Goal: Task Accomplishment & Management: Manage account settings

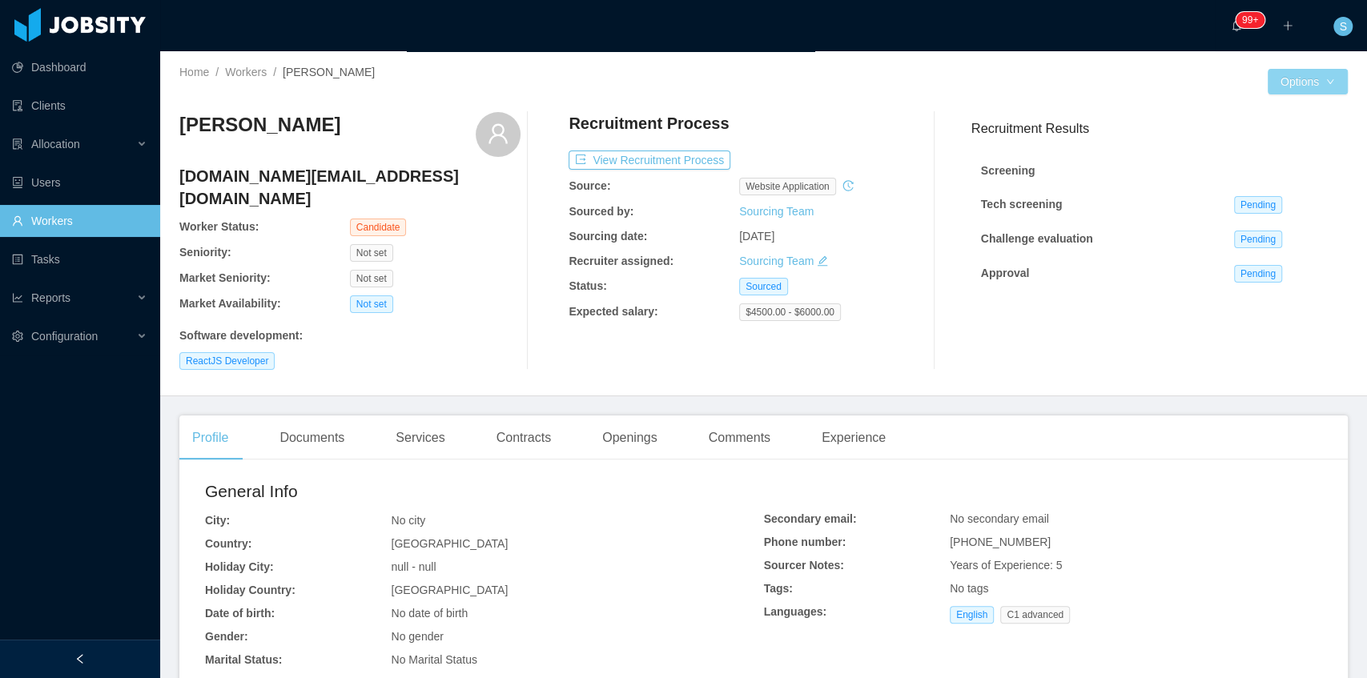
click at [1330, 86] on button "Options" at bounding box center [1308, 82] width 80 height 26
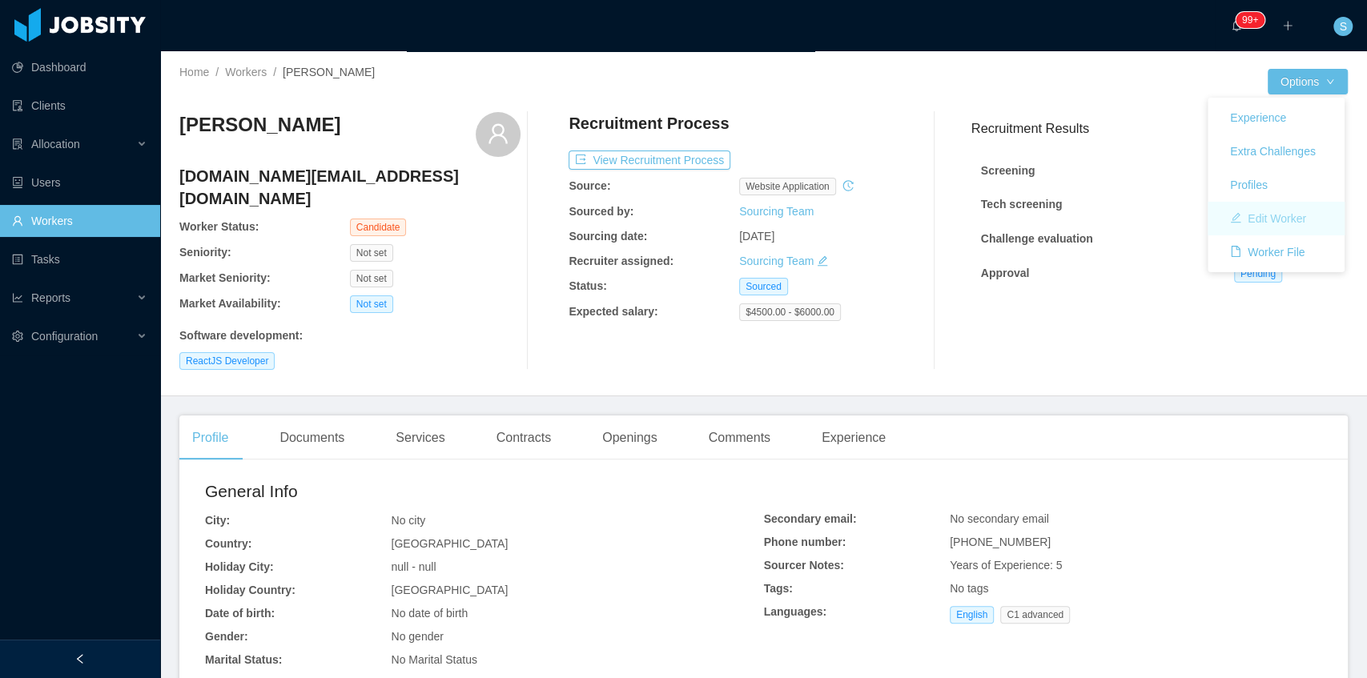
click at [1284, 224] on button "Edit Worker" at bounding box center [1268, 219] width 102 height 26
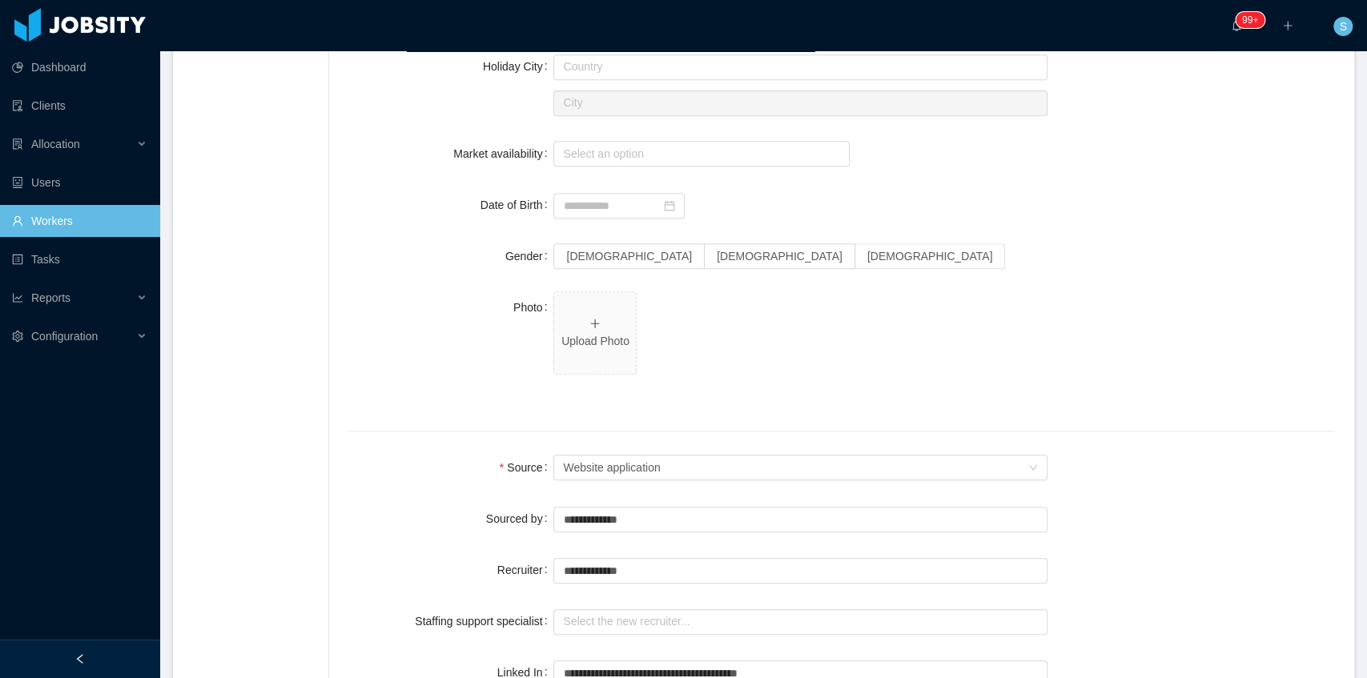
scroll to position [854, 0]
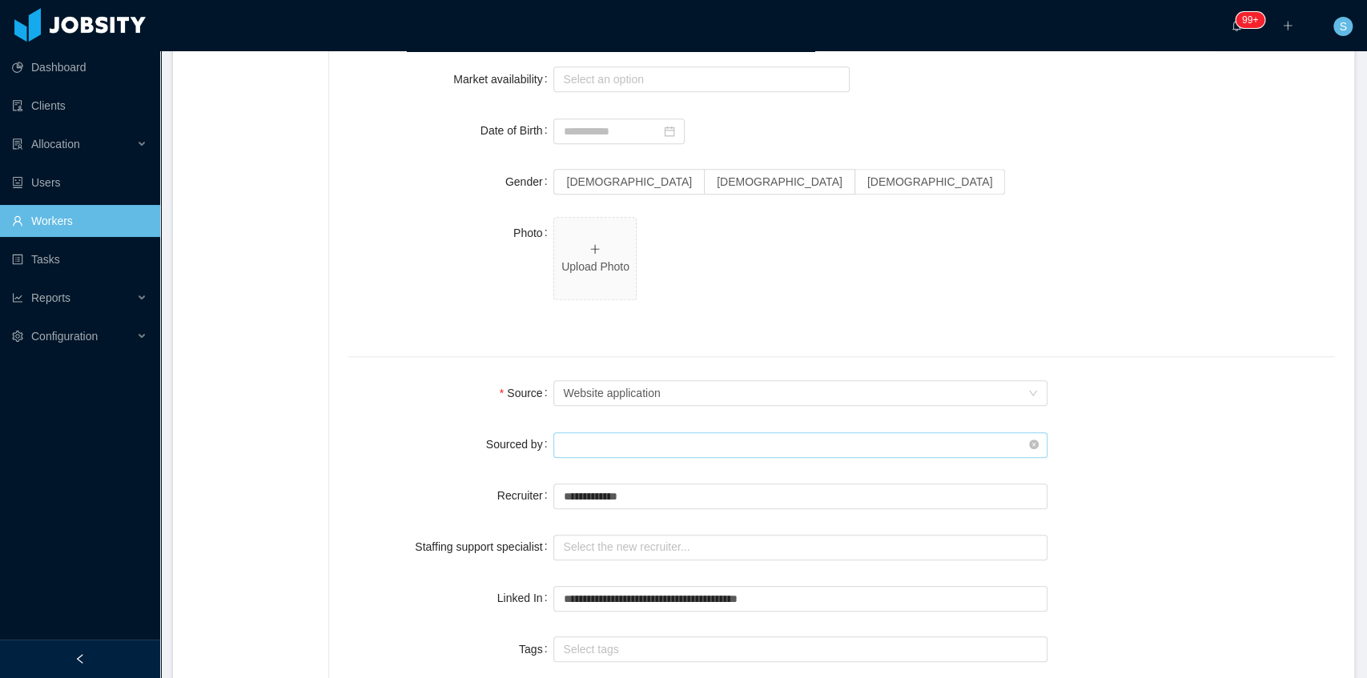
click at [645, 445] on input "text" at bounding box center [799, 445] width 493 height 26
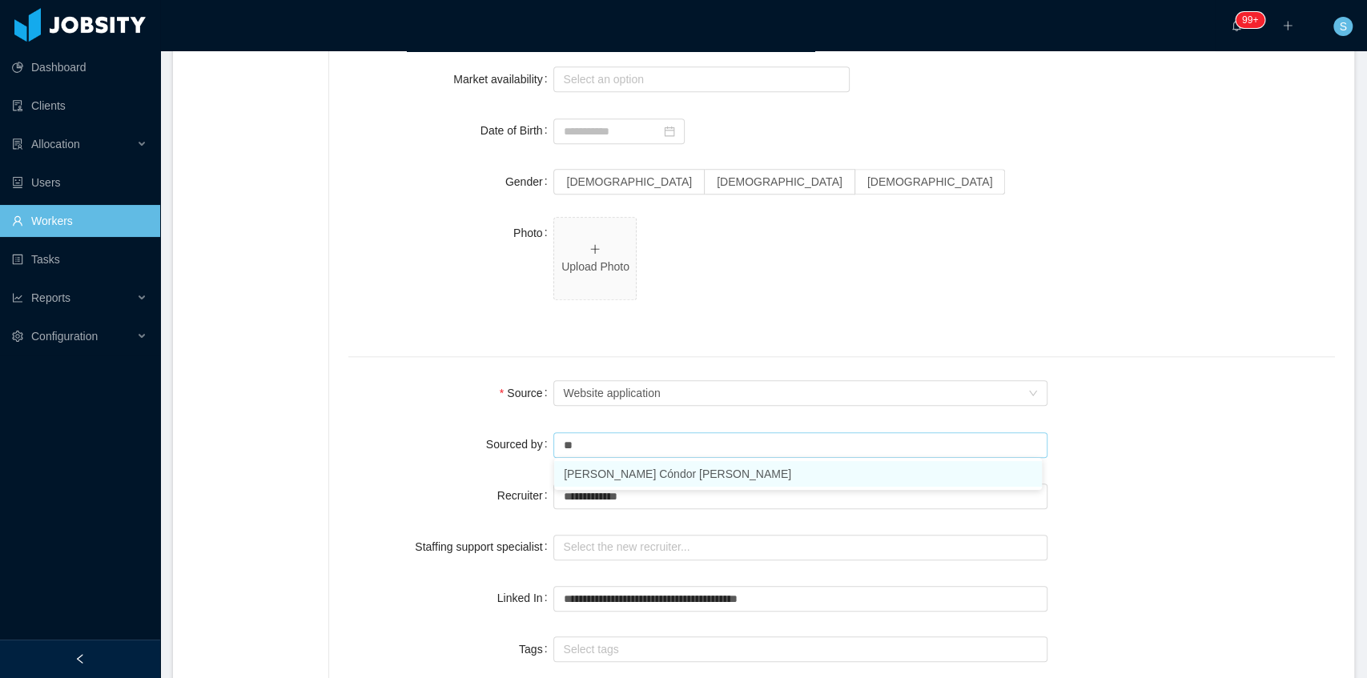
click at [602, 471] on li "[PERSON_NAME] Cóndor [PERSON_NAME]" at bounding box center [798, 474] width 488 height 26
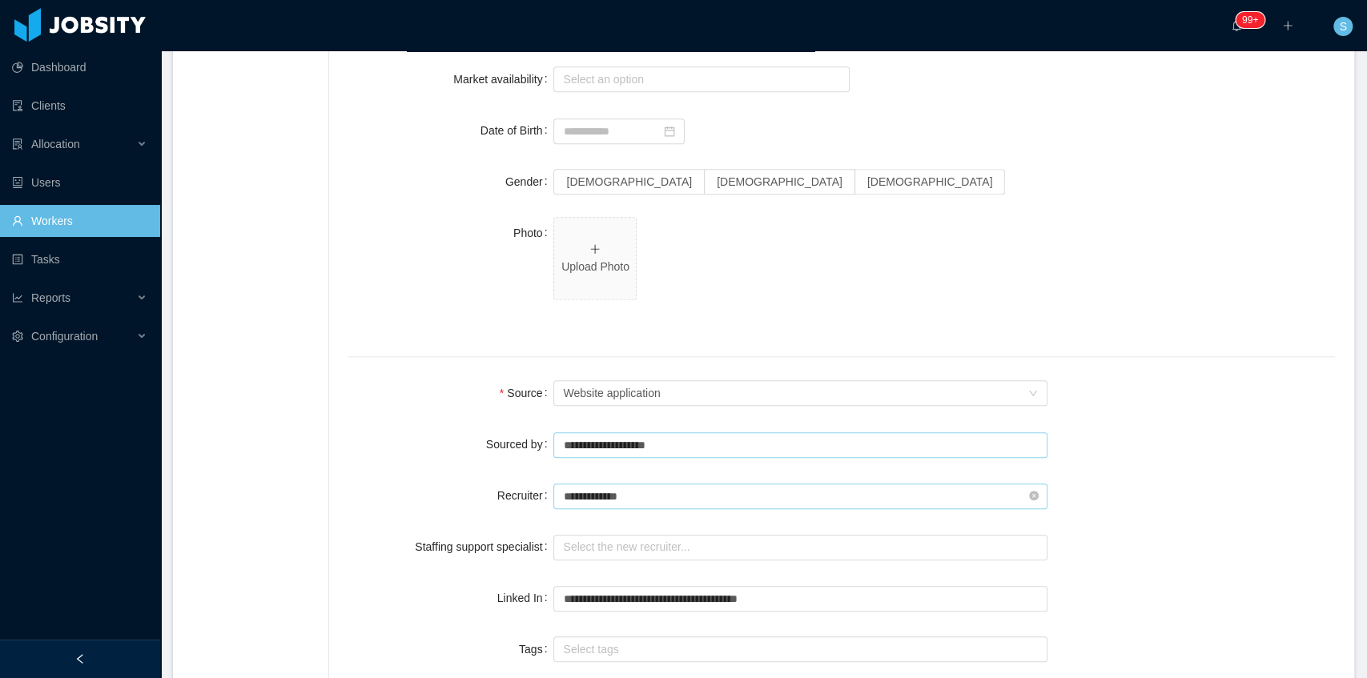
type input "**********"
click at [610, 492] on input "text" at bounding box center [799, 497] width 493 height 26
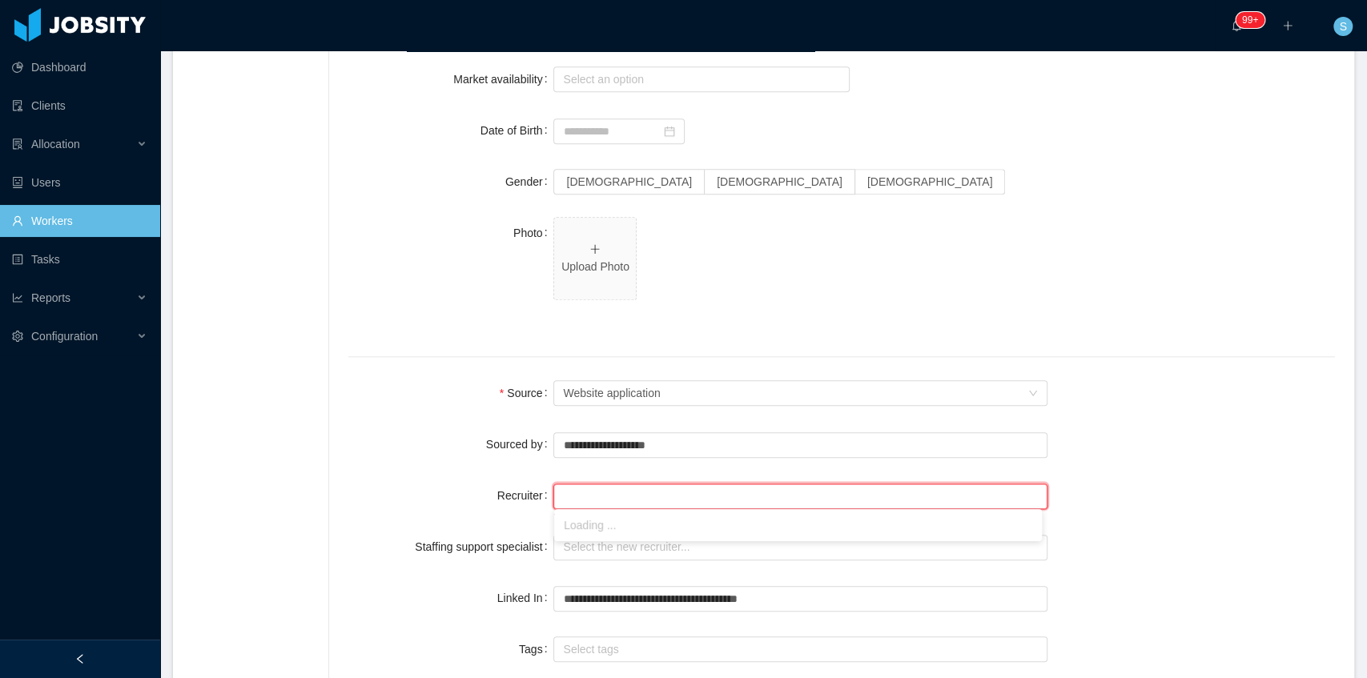
click at [610, 492] on input "text" at bounding box center [799, 497] width 493 height 26
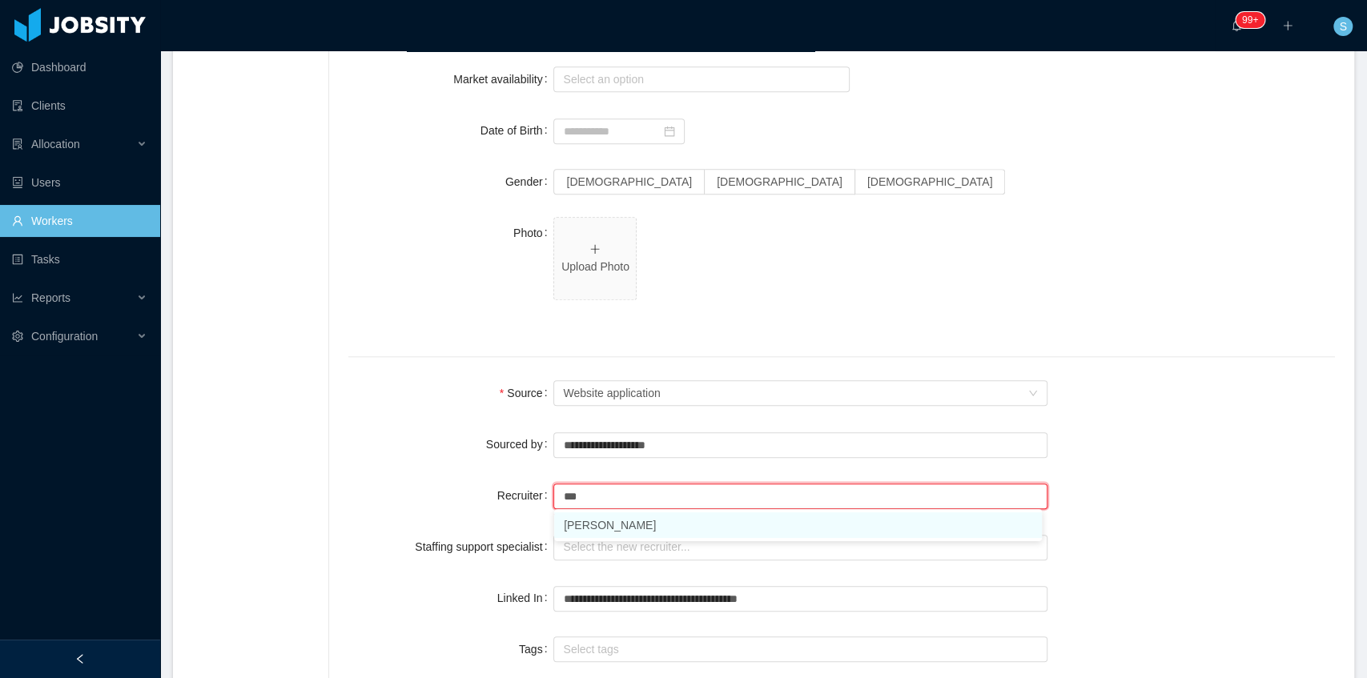
click at [613, 521] on li "[PERSON_NAME]" at bounding box center [798, 526] width 488 height 26
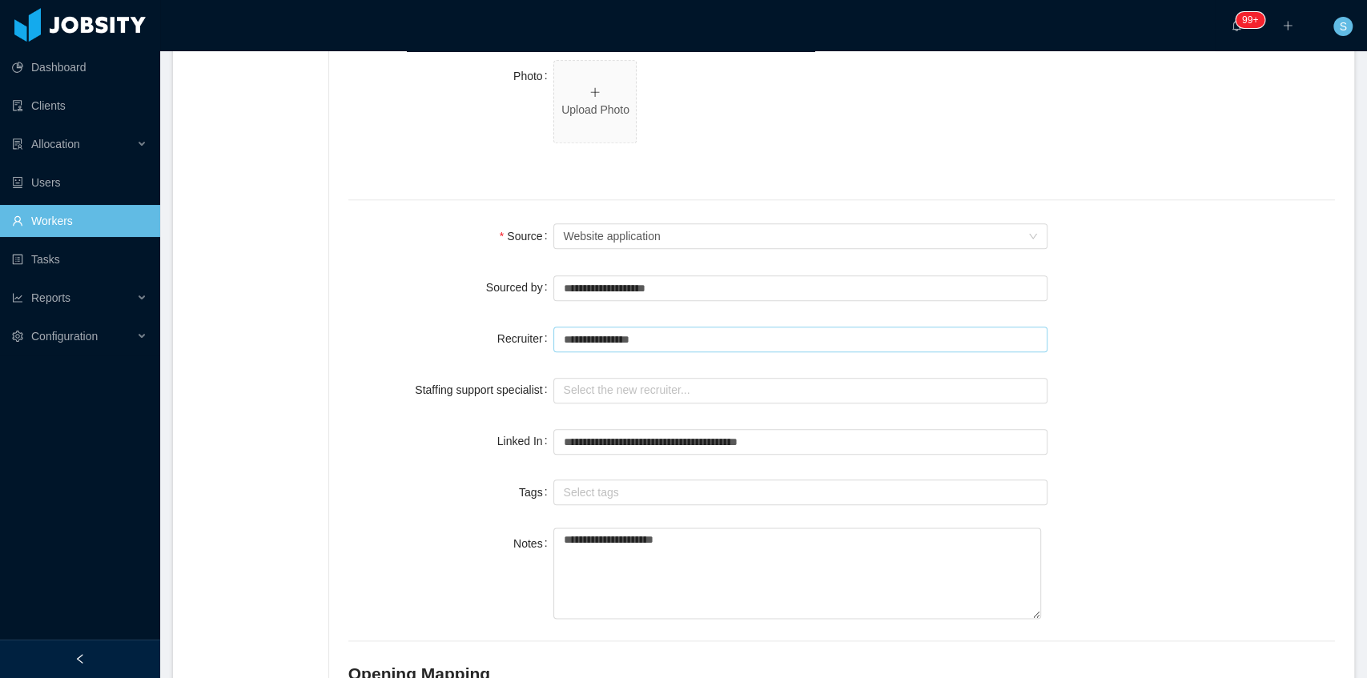
scroll to position [1014, 0]
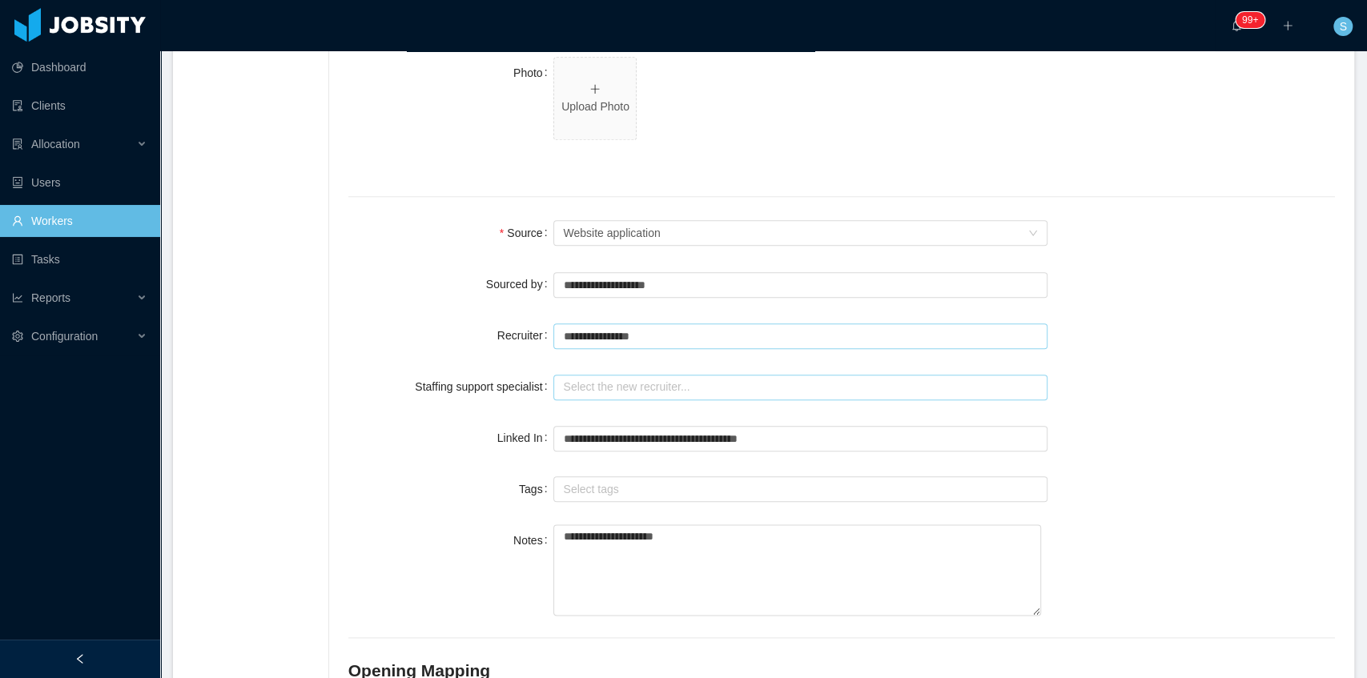
type input "**********"
click at [693, 392] on input "text" at bounding box center [799, 388] width 493 height 26
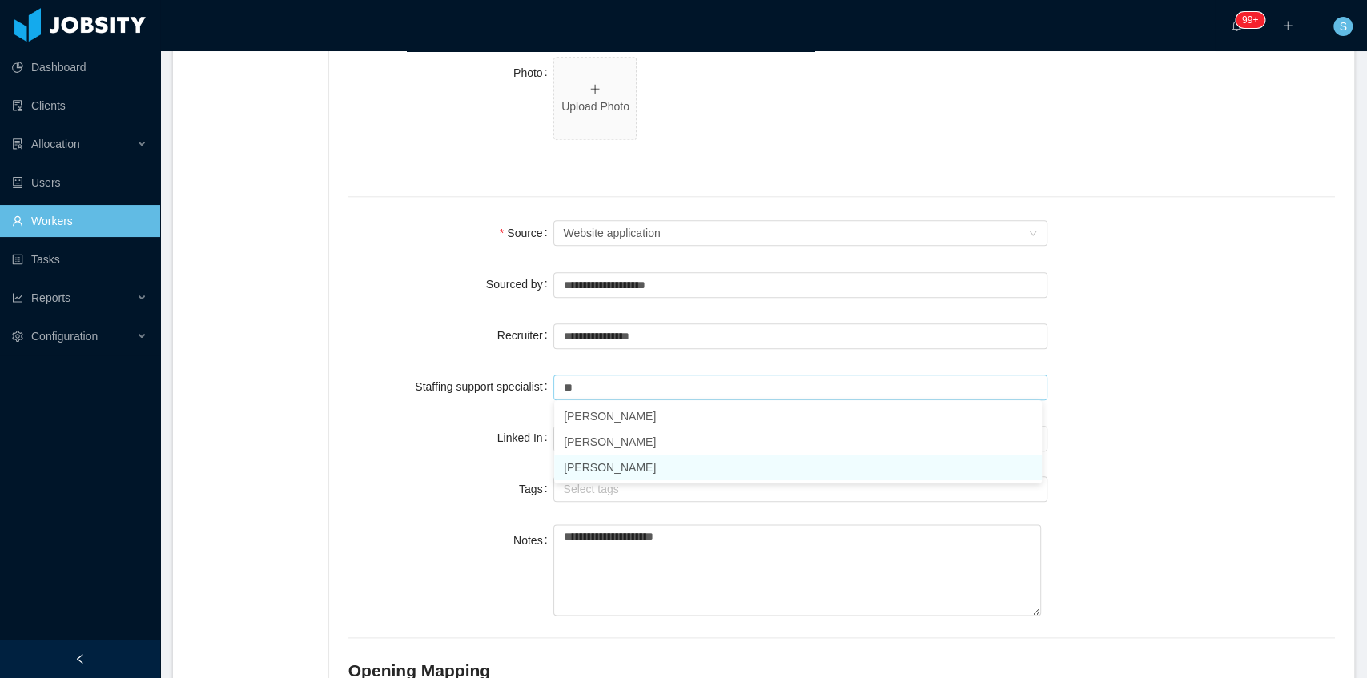
click at [628, 462] on li "[PERSON_NAME]" at bounding box center [798, 468] width 488 height 26
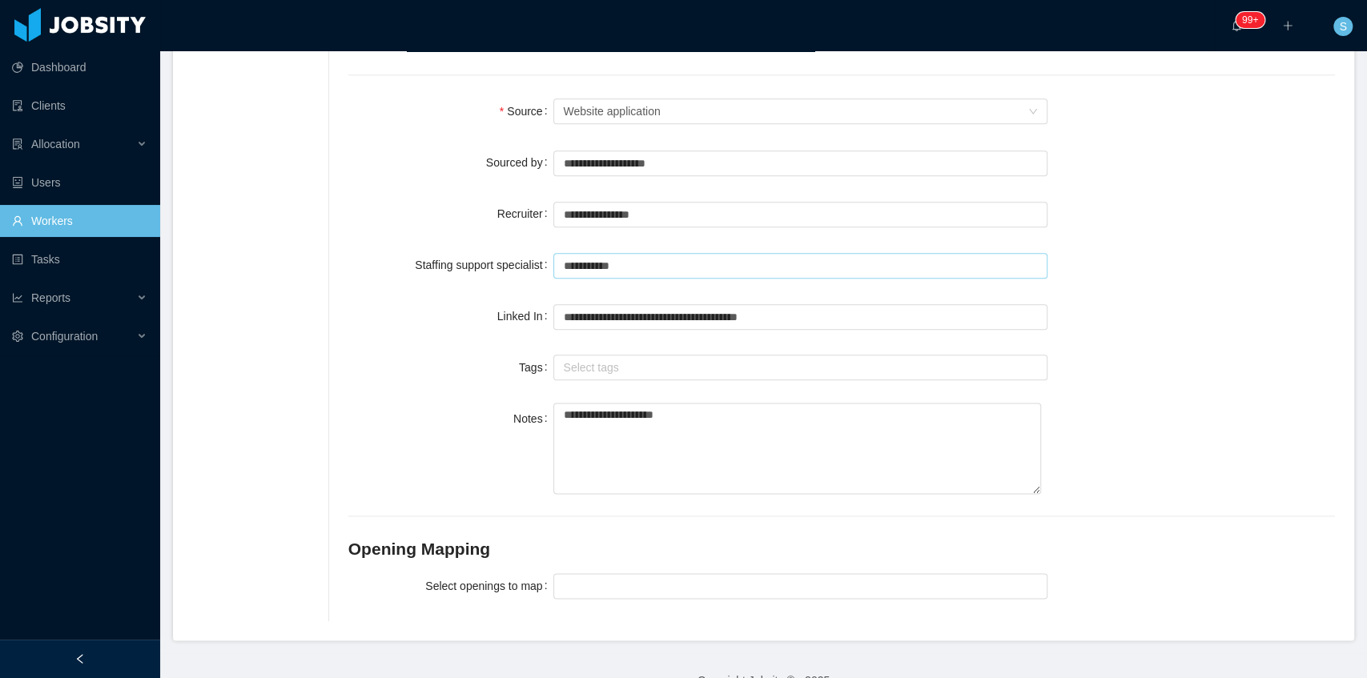
scroll to position [1164, 0]
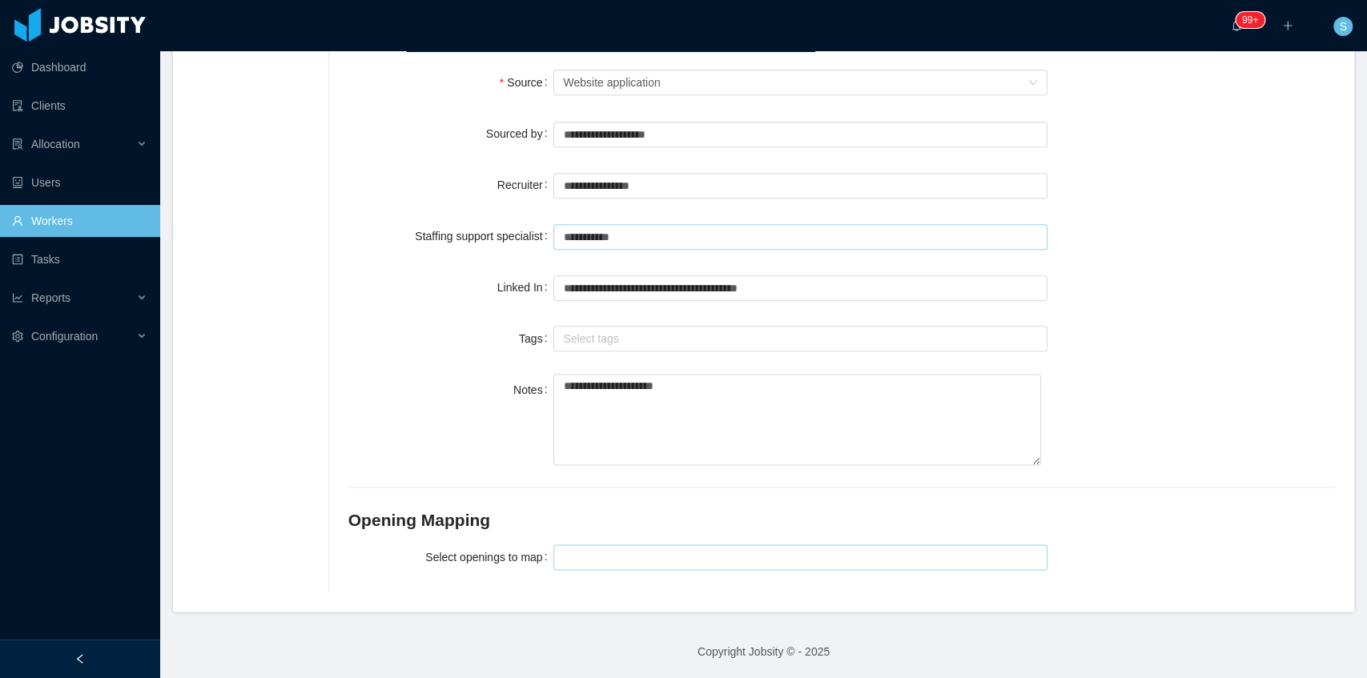
type input "**********"
click at [621, 554] on div at bounding box center [797, 557] width 479 height 24
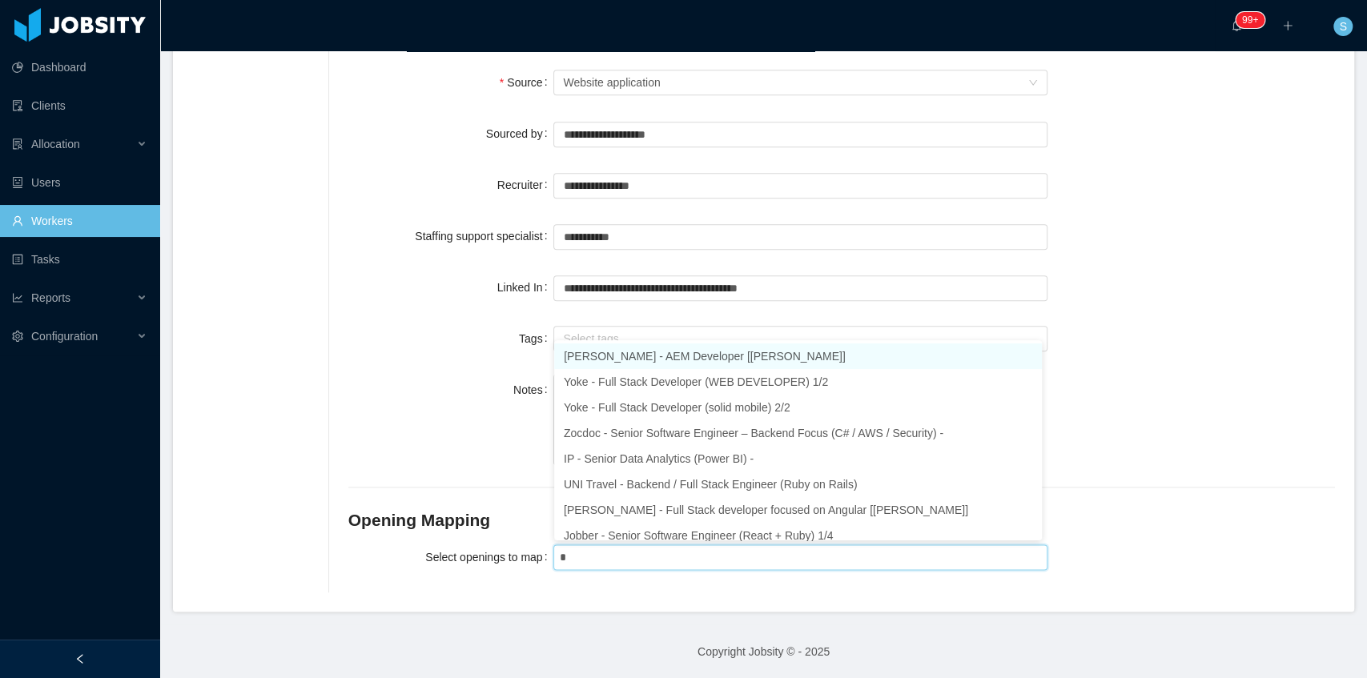
type input "**"
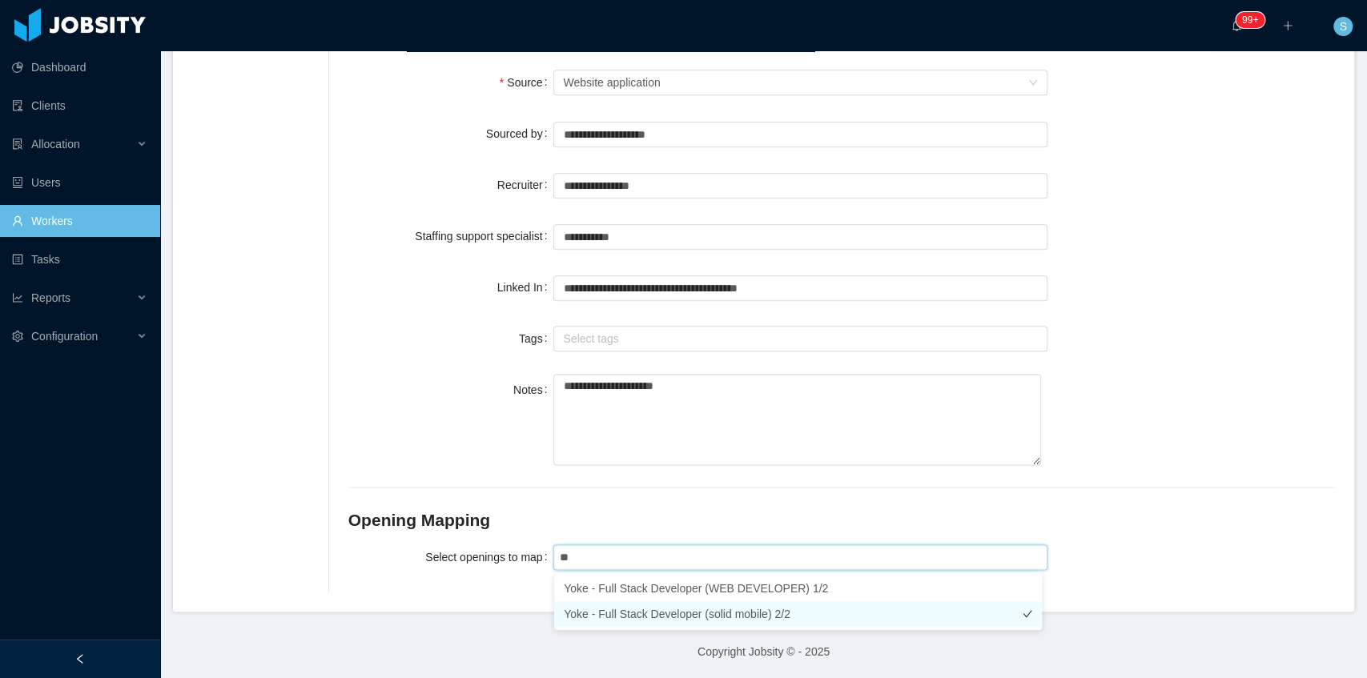
click at [697, 610] on li "Yoke - Full Stack Developer (solid mobile) 2/2" at bounding box center [798, 614] width 488 height 26
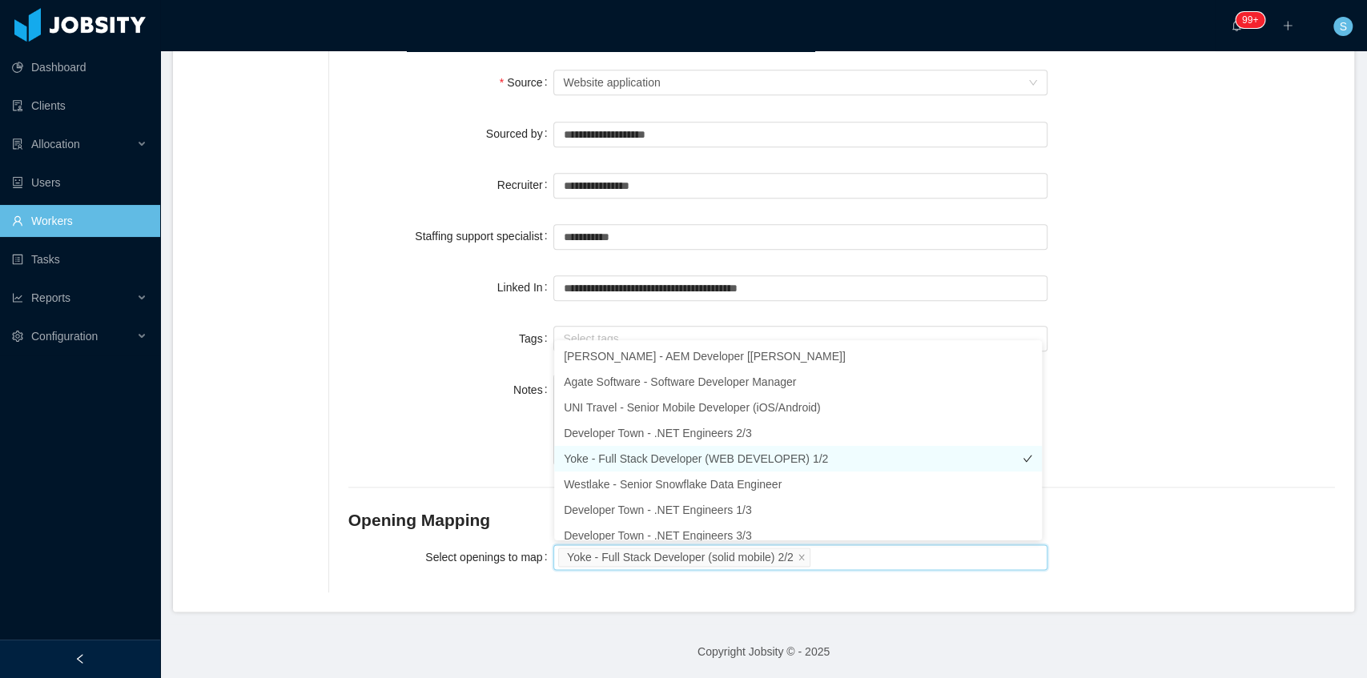
scroll to position [8, 0]
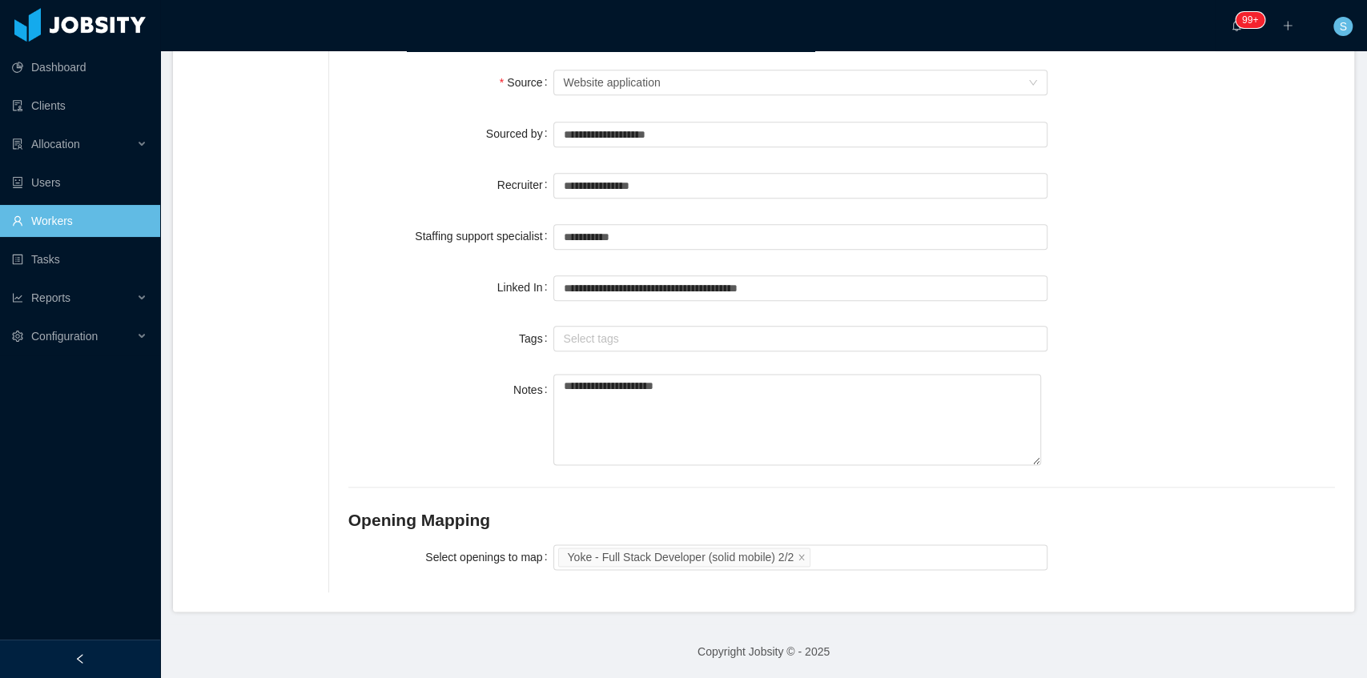
click at [1230, 571] on div "Select openings to map Yoke - Full Stack Developer (solid mobile) 2/2" at bounding box center [841, 557] width 987 height 32
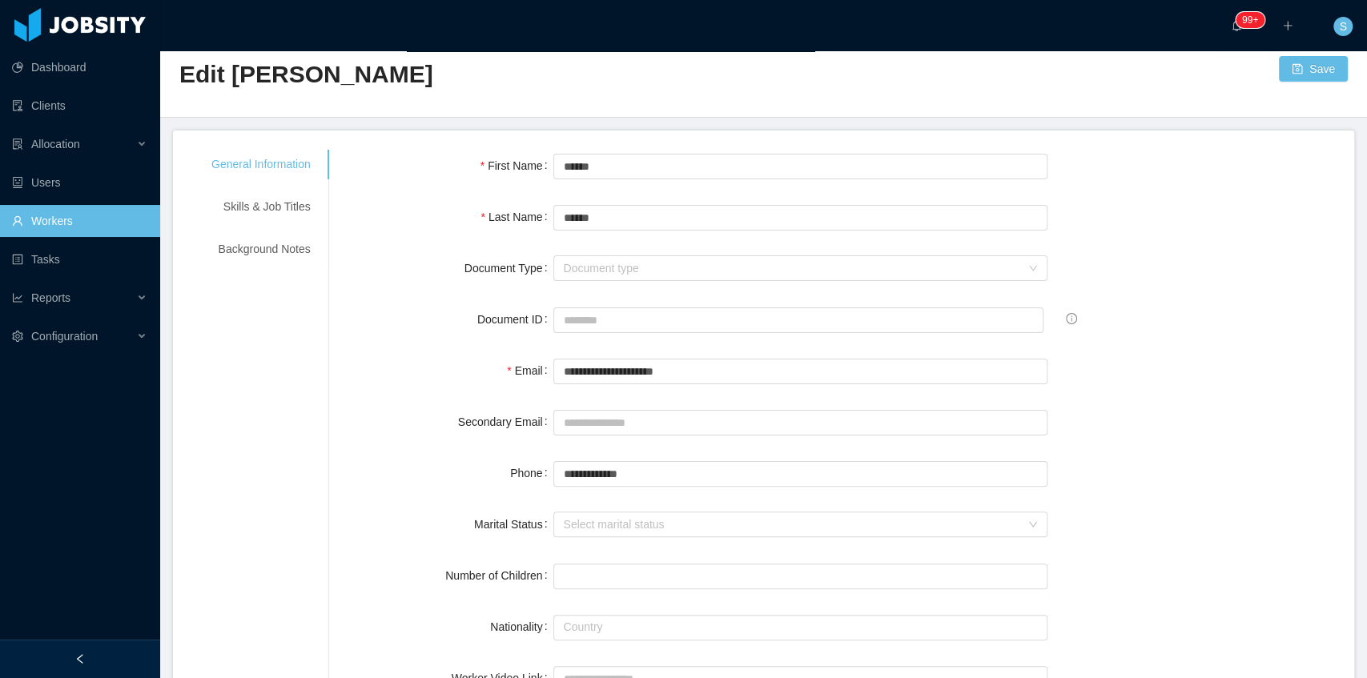
scroll to position [0, 0]
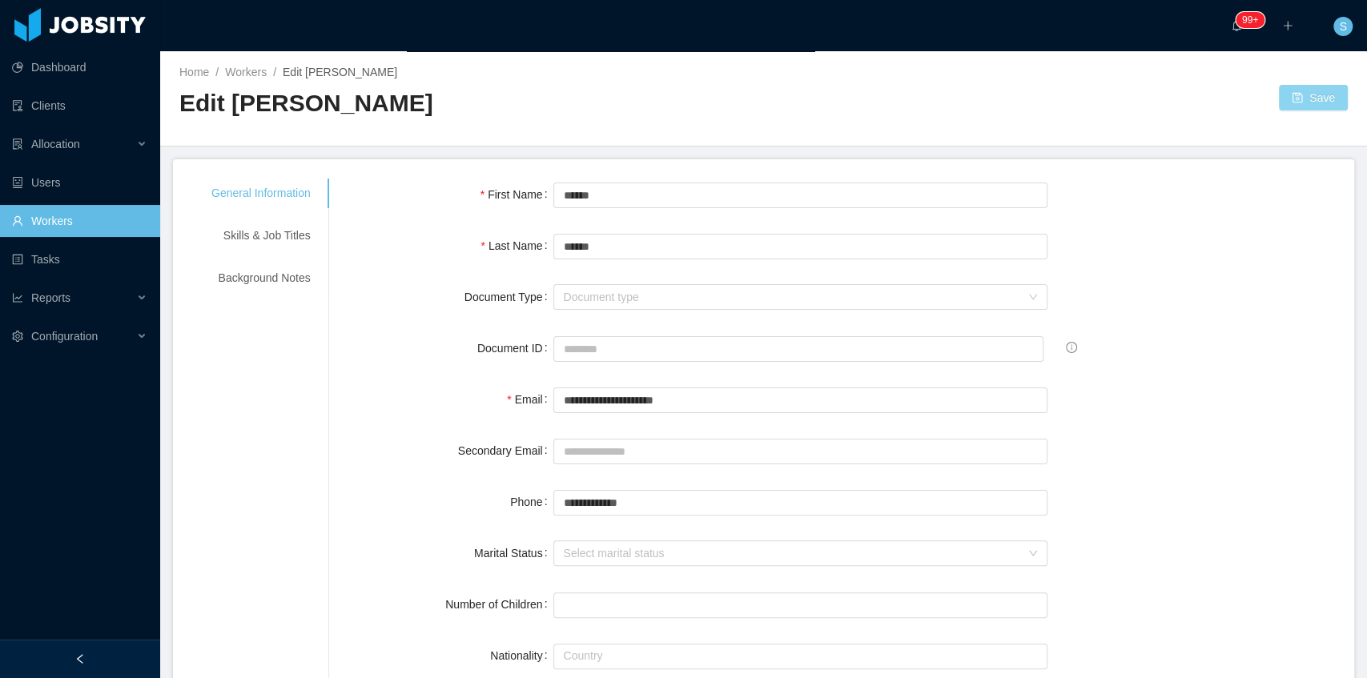
click at [1305, 90] on button "Save" at bounding box center [1313, 98] width 69 height 26
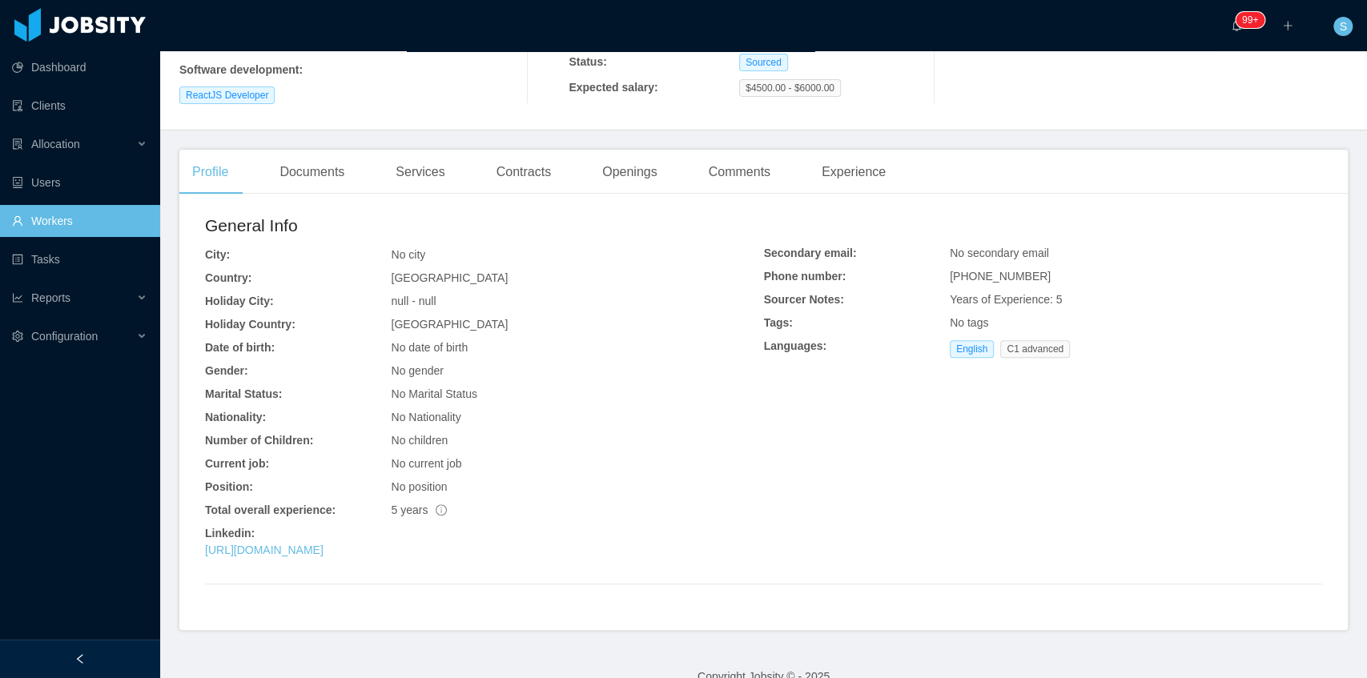
scroll to position [267, 0]
click at [324, 543] on link "[URL][DOMAIN_NAME]" at bounding box center [264, 549] width 119 height 13
click at [116, 215] on link "Workers" at bounding box center [79, 221] width 135 height 32
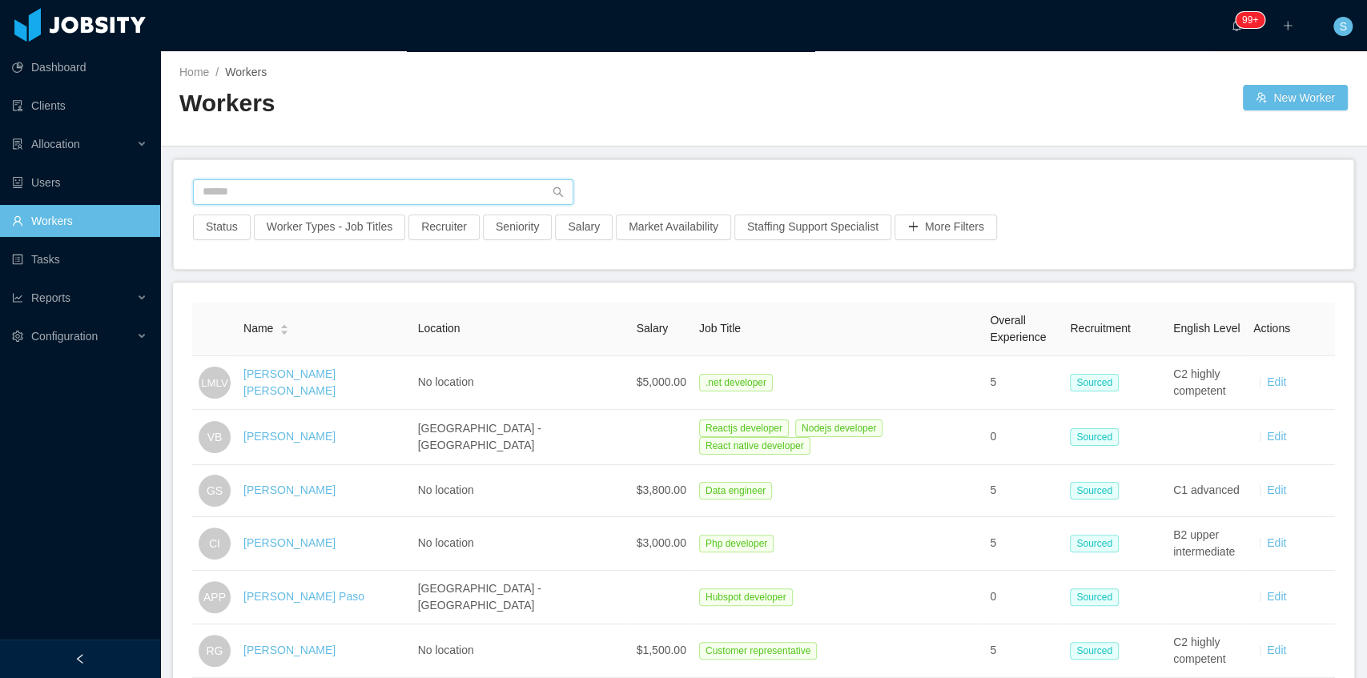
click at [495, 199] on input "text" at bounding box center [383, 192] width 380 height 26
paste input "**********"
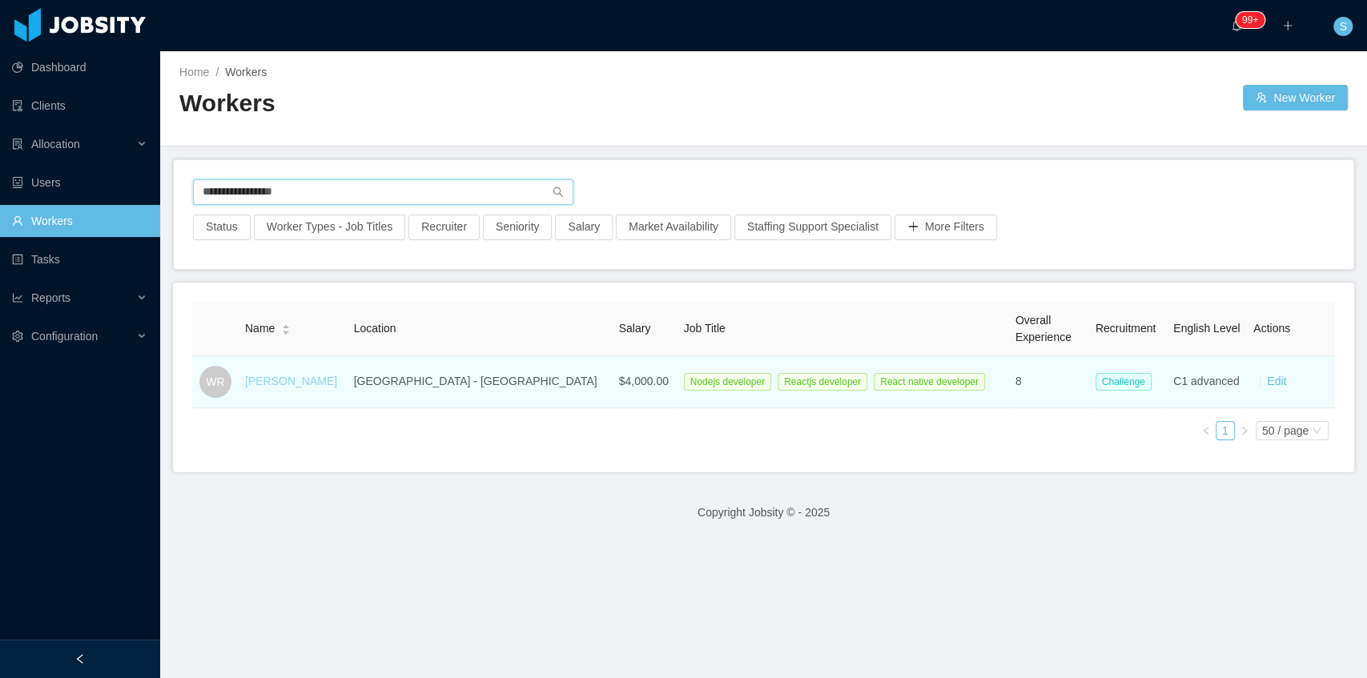
type input "**********"
click at [298, 381] on link "[PERSON_NAME]" at bounding box center [291, 381] width 92 height 13
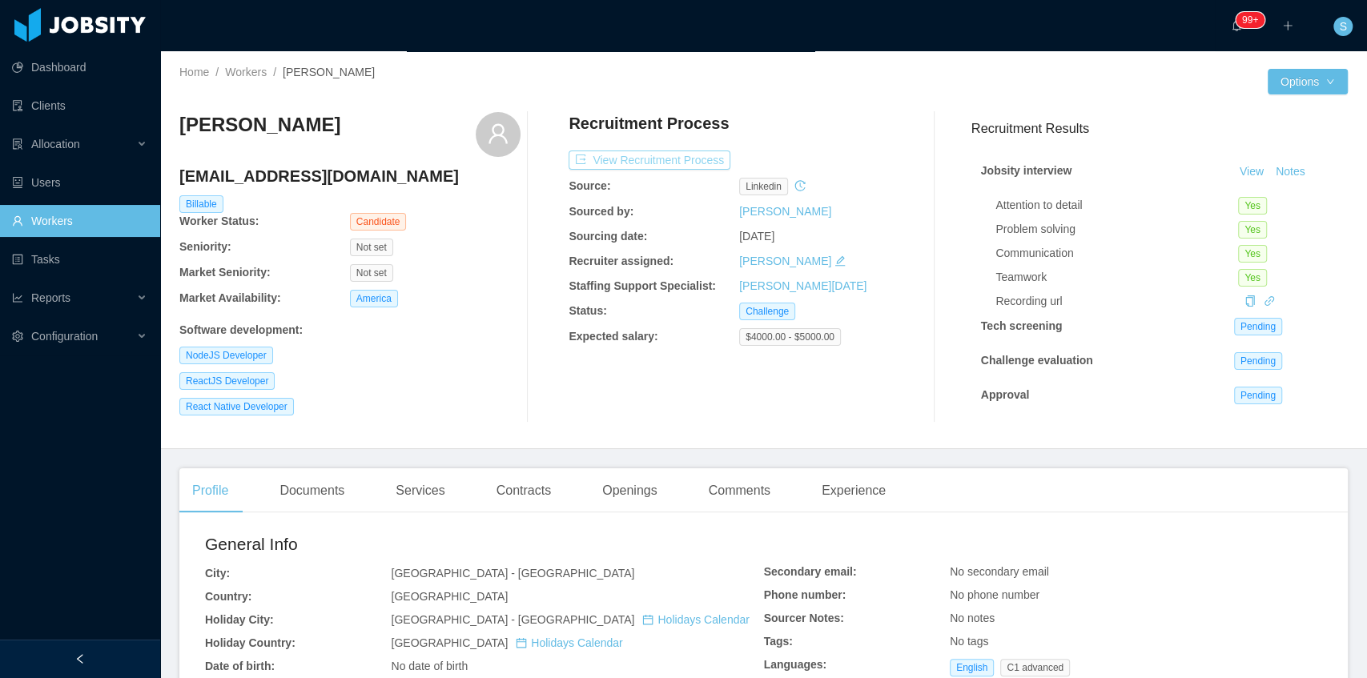
click at [683, 162] on button "View Recruitment Process" at bounding box center [650, 160] width 162 height 19
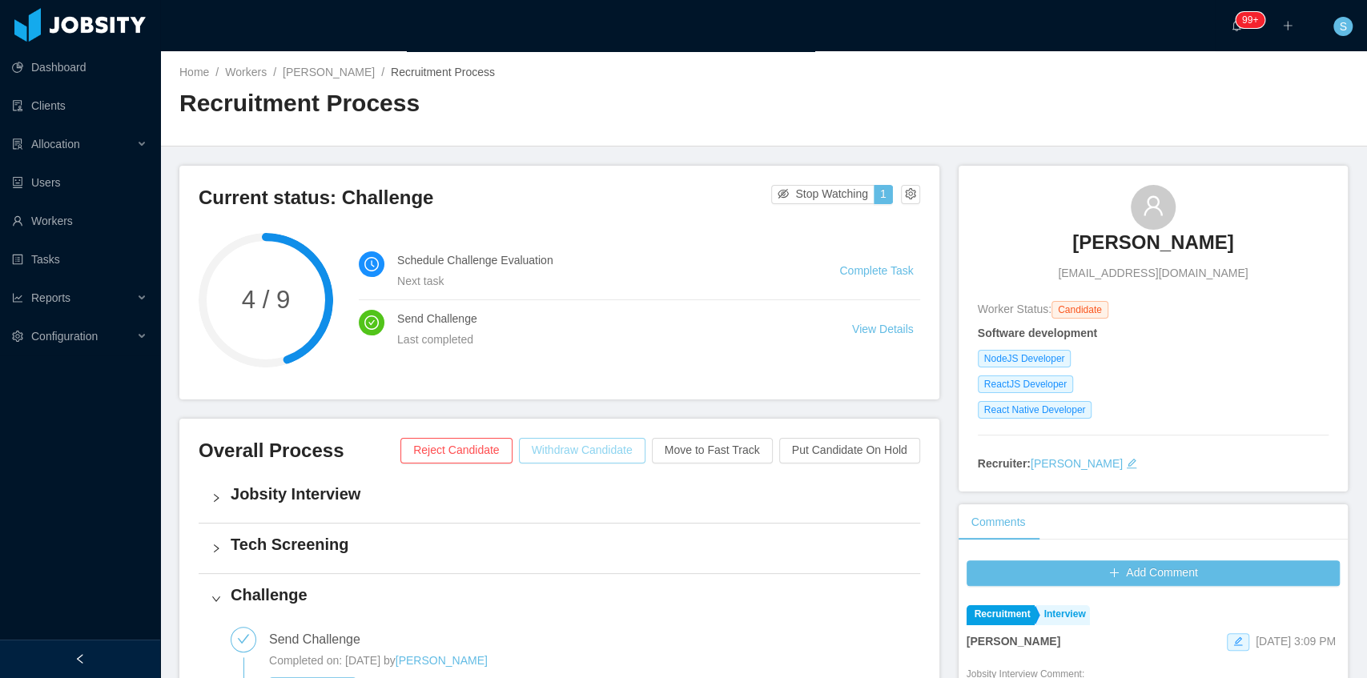
click at [621, 452] on button "Withdraw Candidate" at bounding box center [582, 451] width 127 height 26
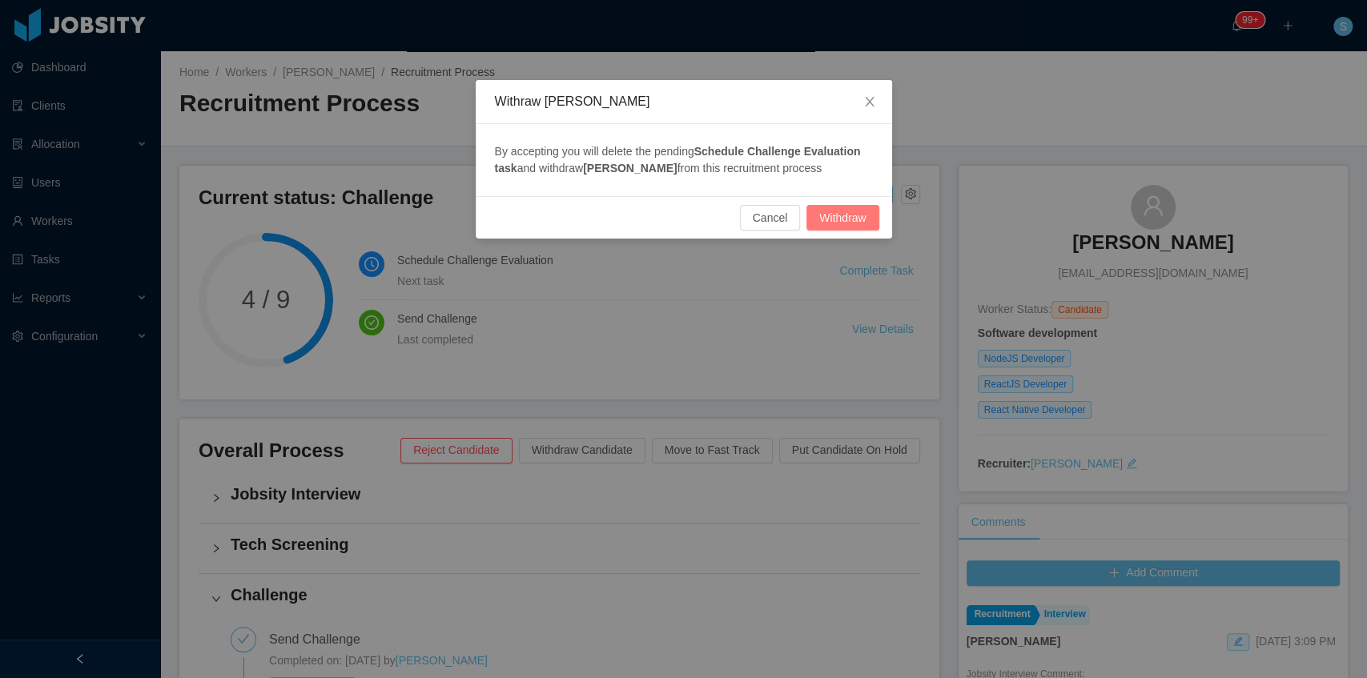
click at [839, 220] on button "Withdraw" at bounding box center [842, 218] width 72 height 26
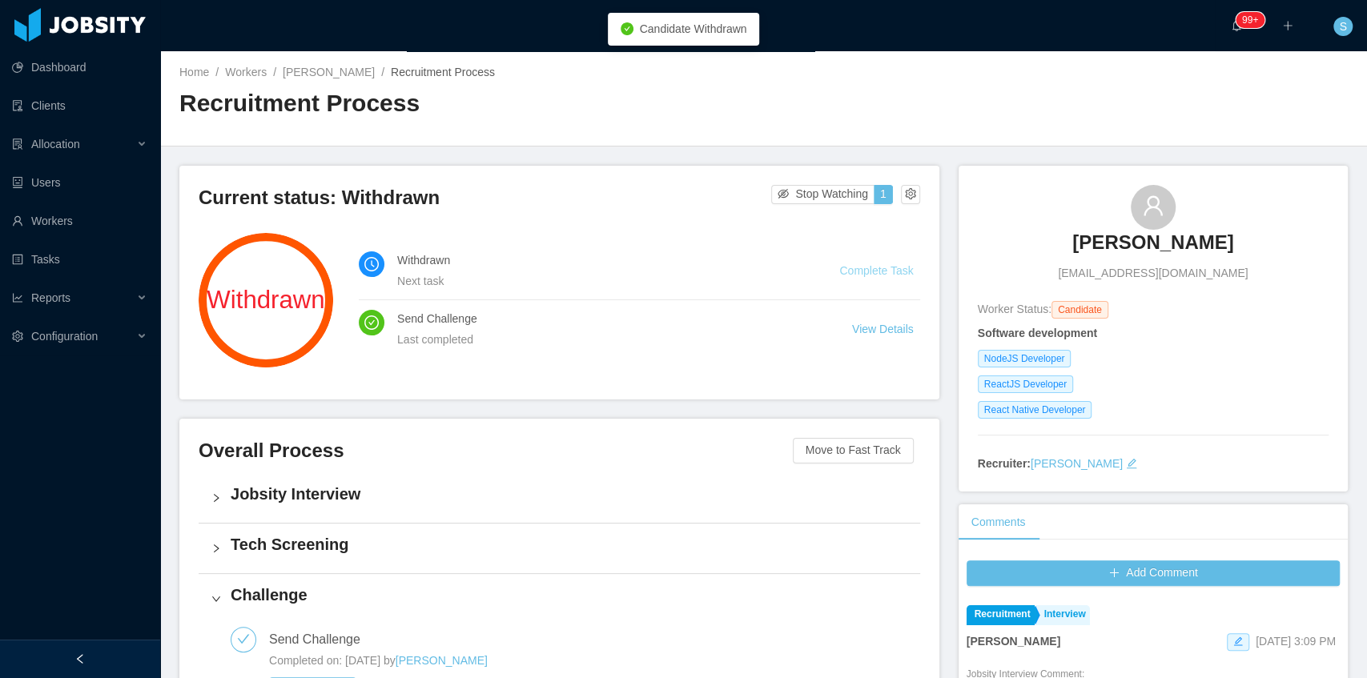
click at [855, 273] on link "Complete Task" at bounding box center [876, 270] width 74 height 13
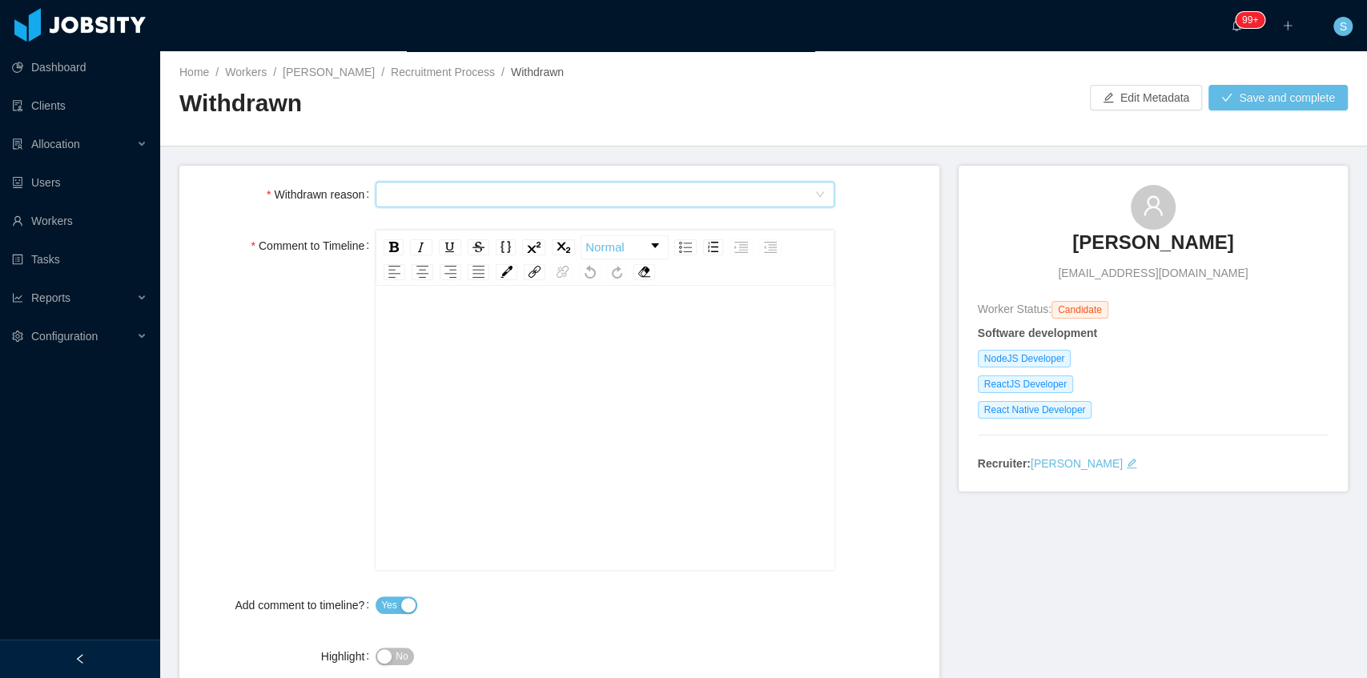
click at [538, 198] on div "Select Type" at bounding box center [599, 195] width 429 height 24
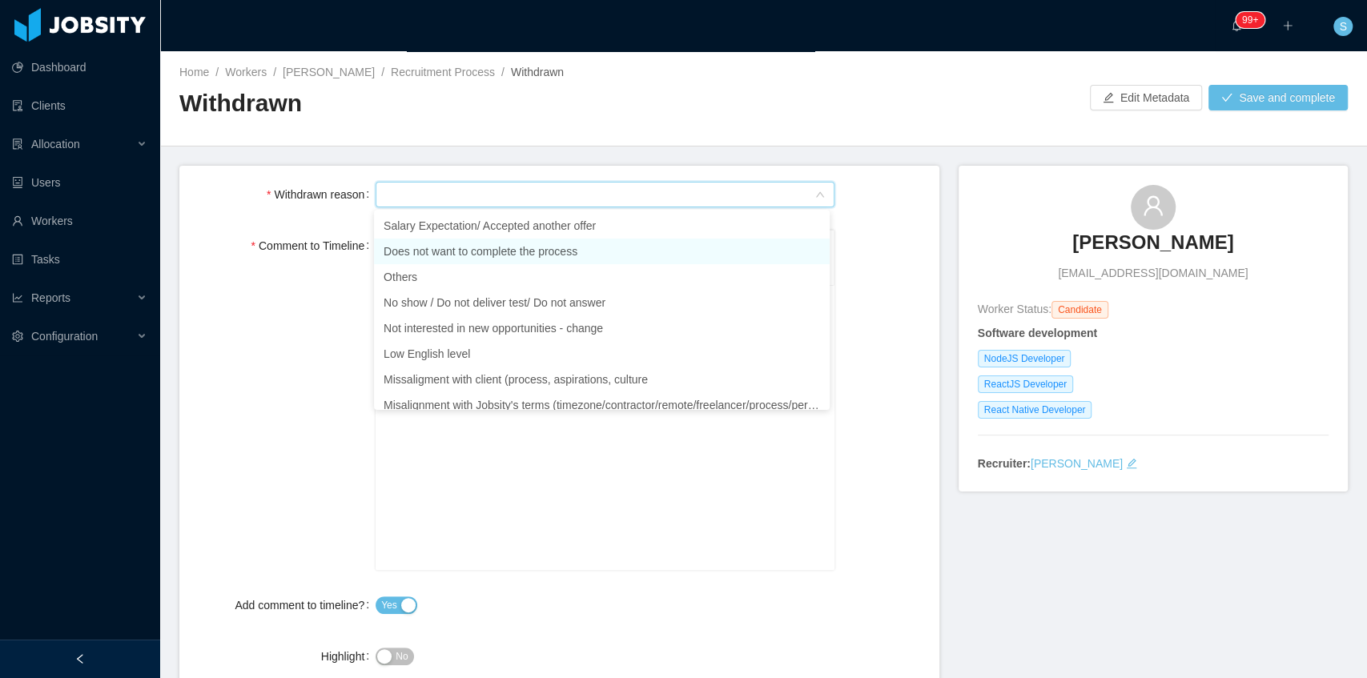
click at [440, 250] on li "Does not want to complete the process" at bounding box center [602, 252] width 456 height 26
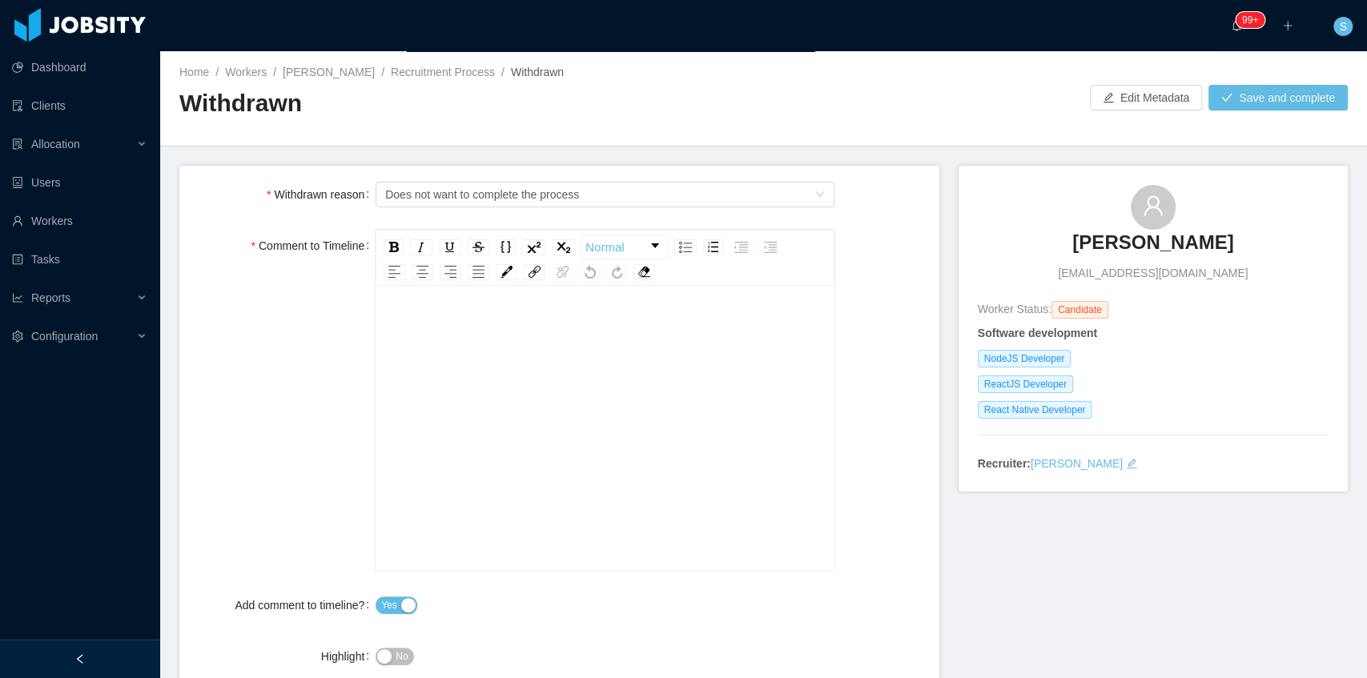
click at [457, 348] on div "rdw-editor" at bounding box center [605, 453] width 434 height 280
click at [541, 362] on div "To enrich screen reader interactions, please activate Accessibility in Grammarl…" at bounding box center [605, 453] width 434 height 280
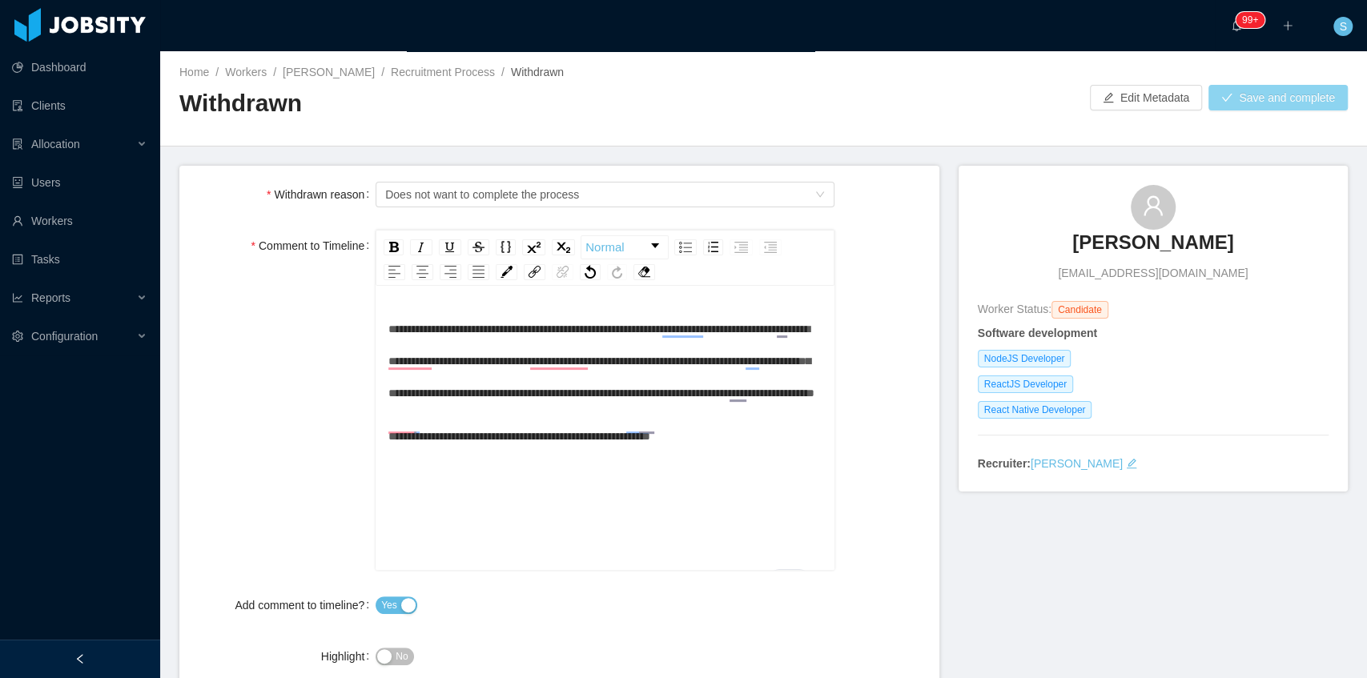
click at [1254, 94] on button "Save and complete" at bounding box center [1277, 98] width 139 height 26
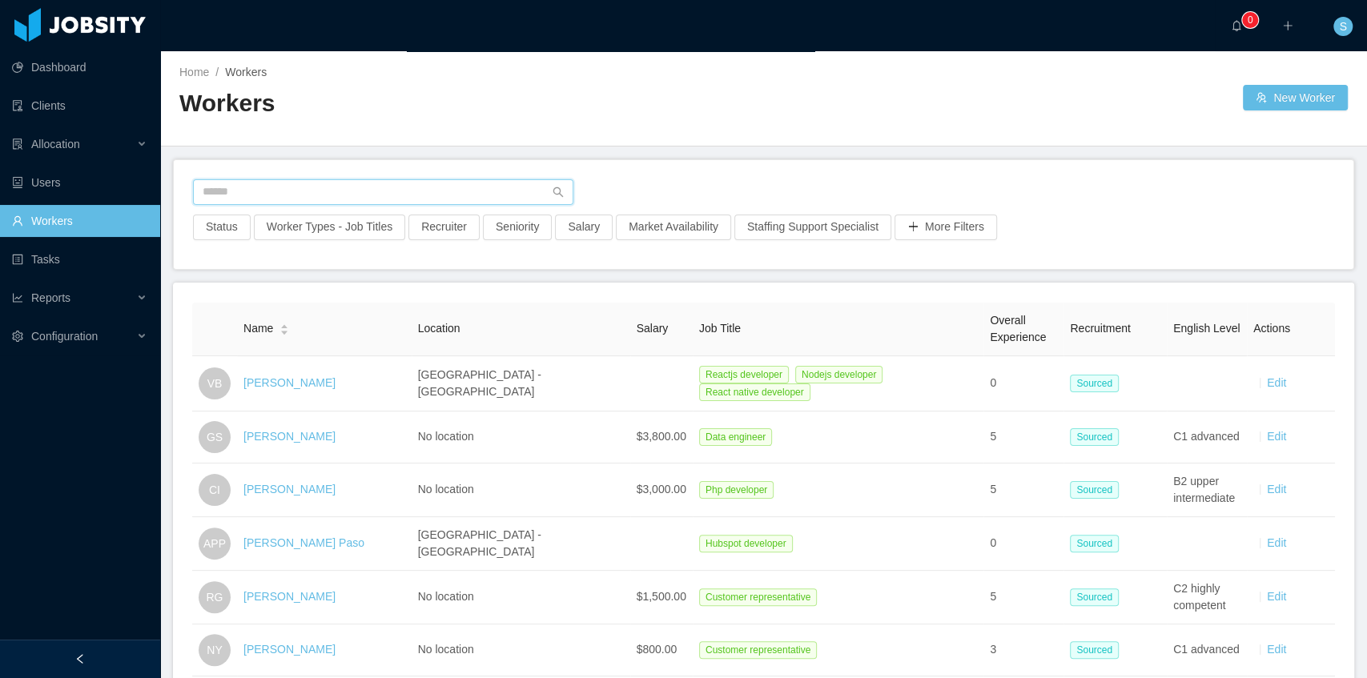
click at [325, 186] on input "text" at bounding box center [383, 192] width 380 height 26
paste input "**********"
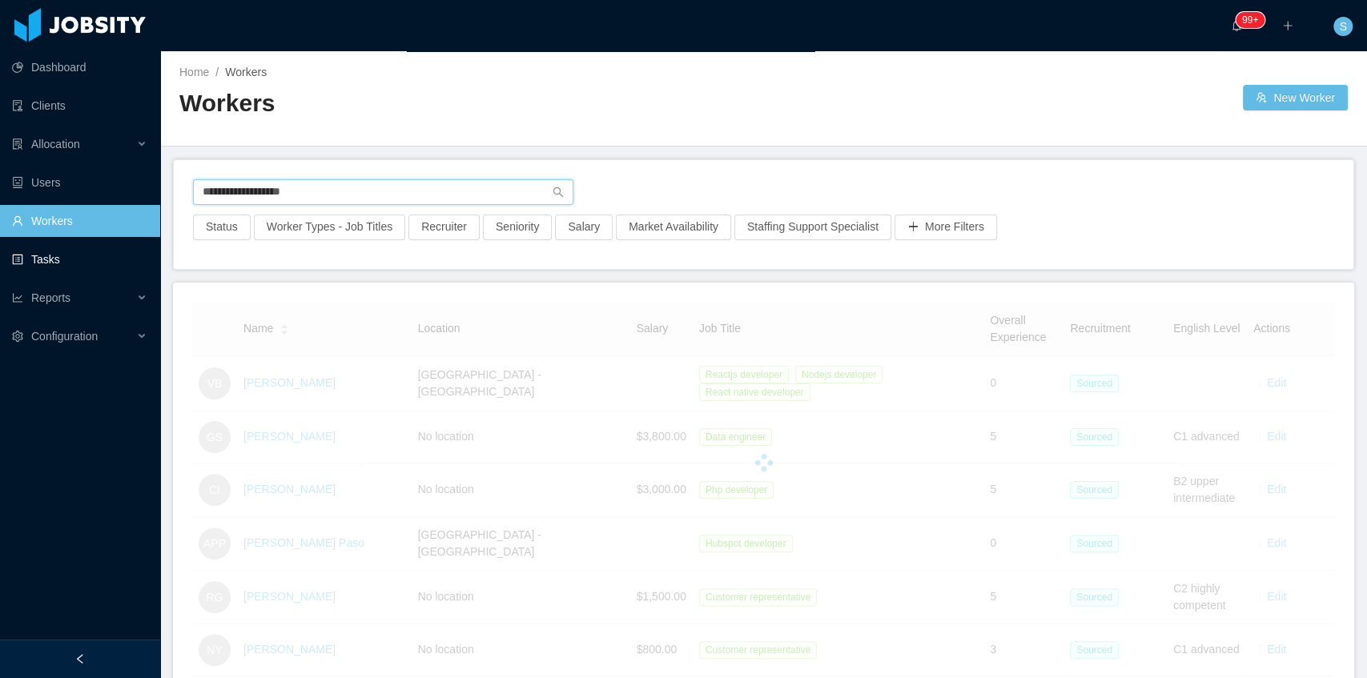
type input "**********"
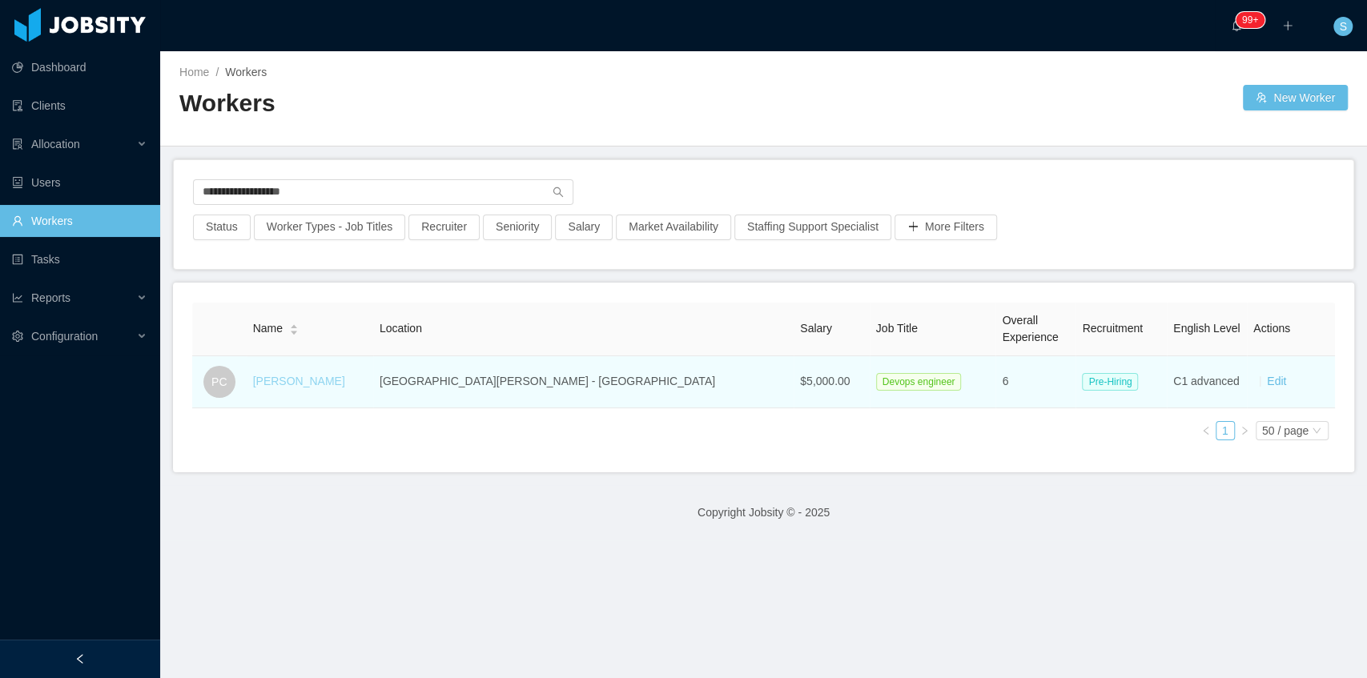
click at [307, 375] on link "Paulo Correa" at bounding box center [299, 381] width 92 height 13
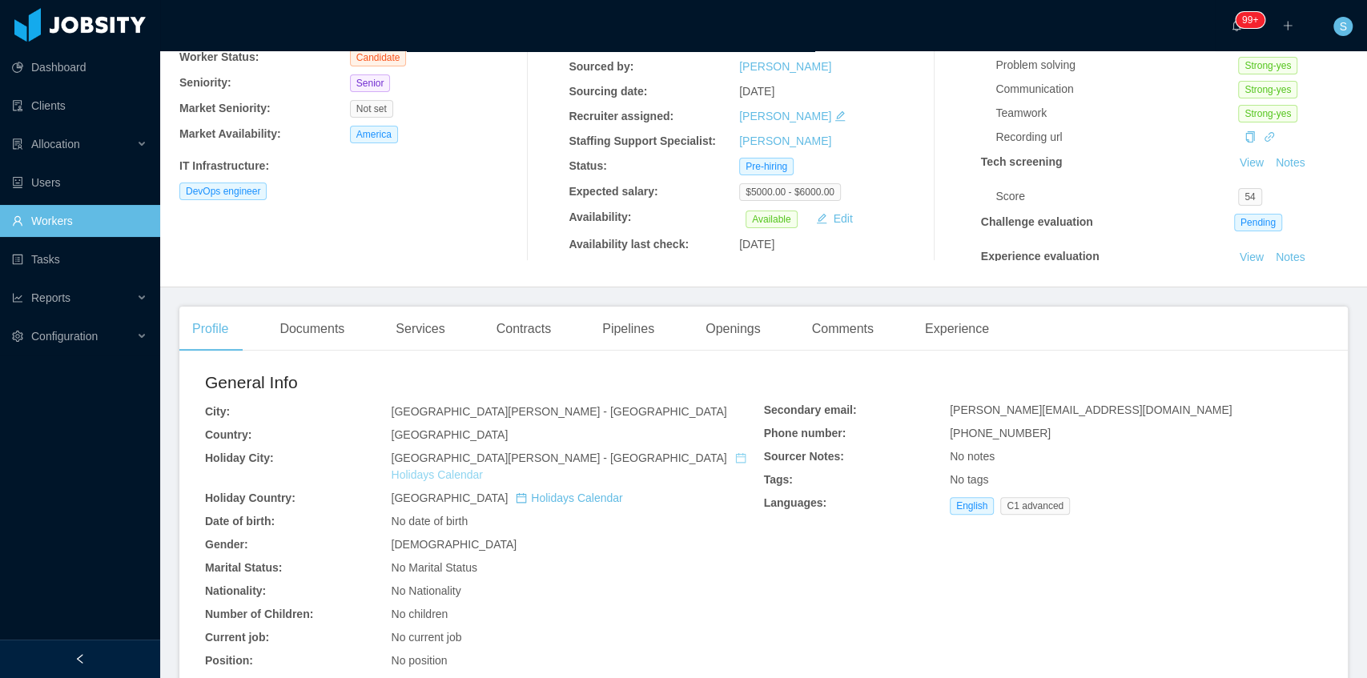
scroll to position [160, 0]
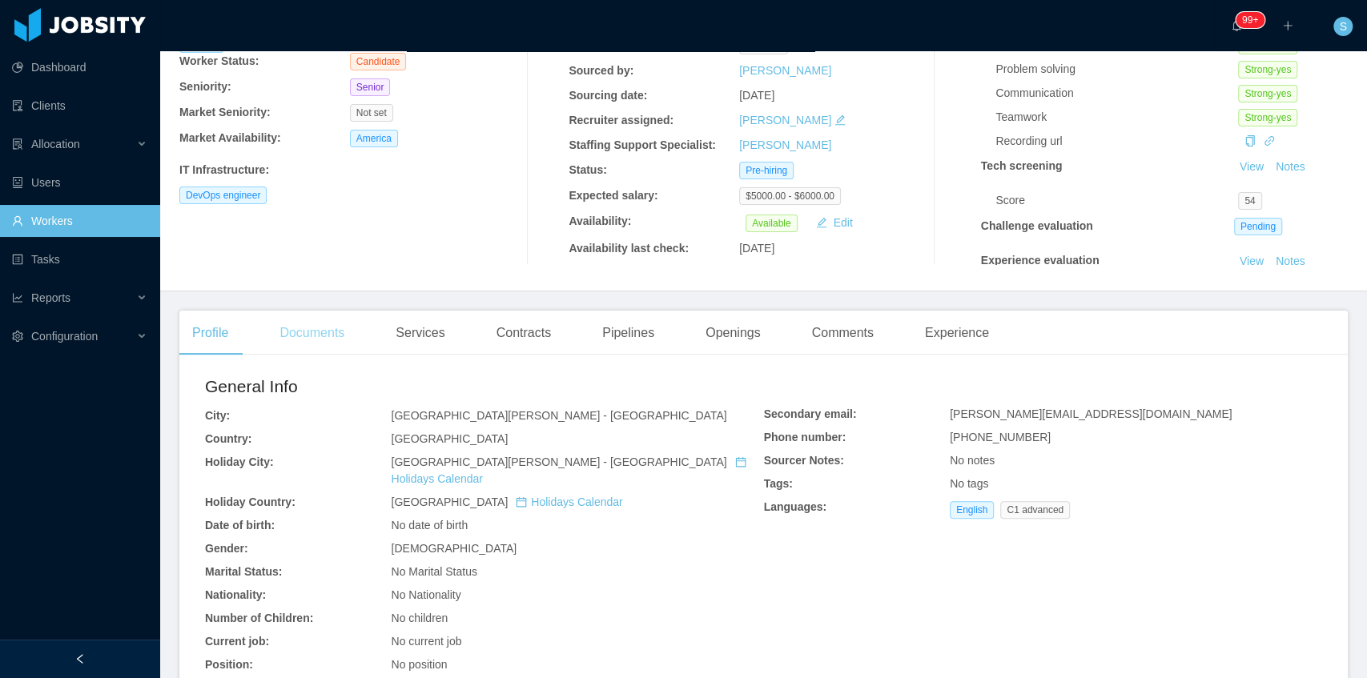
click at [338, 333] on div "Documents" at bounding box center [312, 333] width 90 height 45
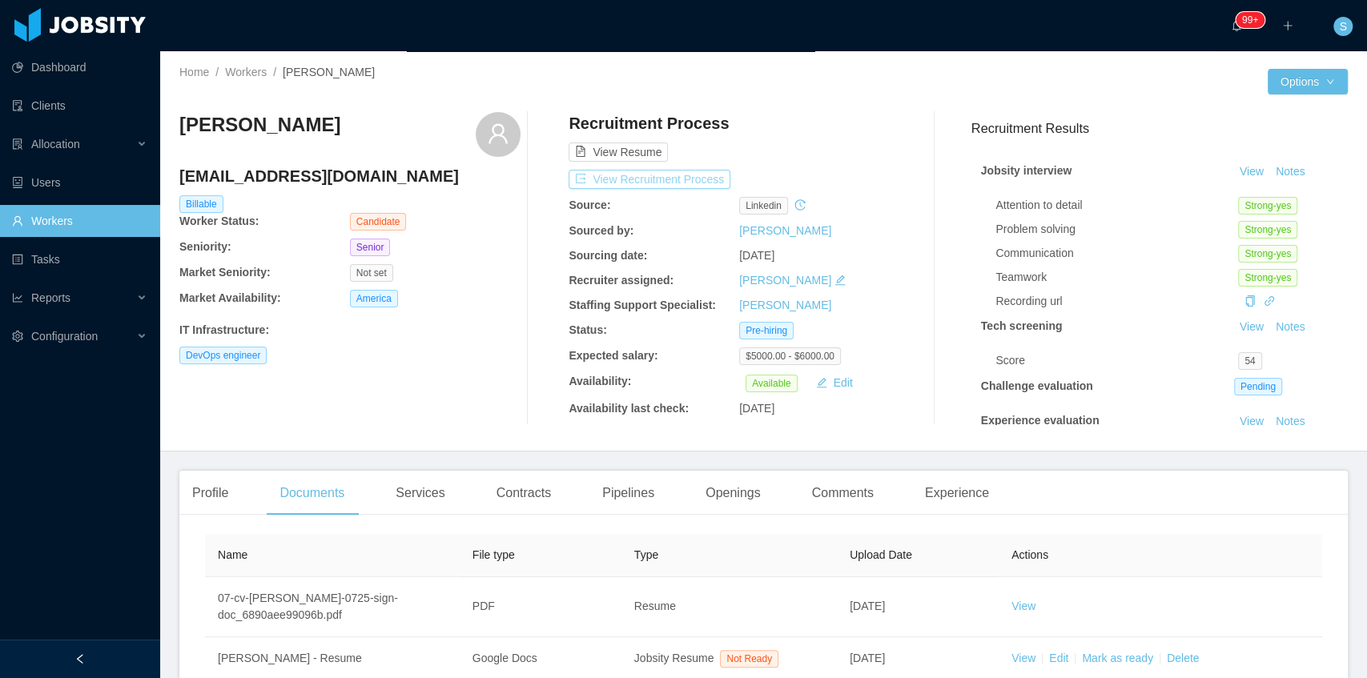
click at [648, 175] on button "View Recruitment Process" at bounding box center [650, 179] width 162 height 19
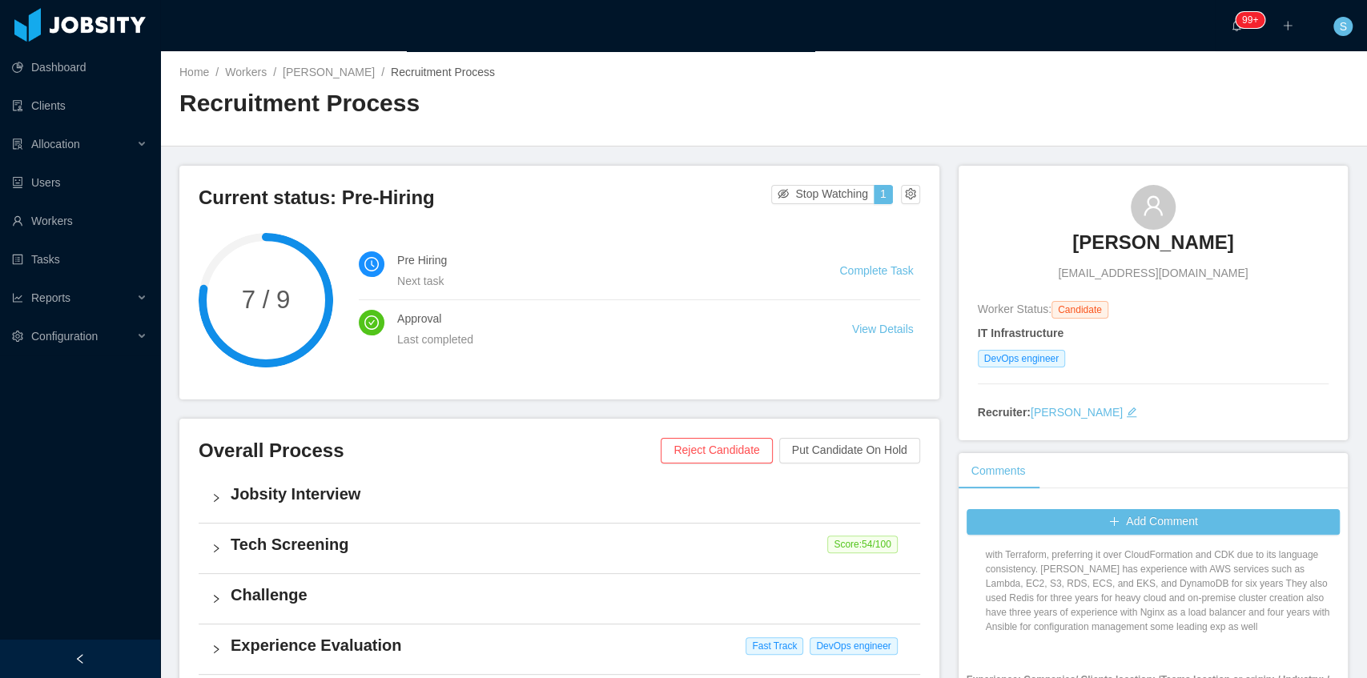
click at [1185, 279] on span "pauloyaco@gmail.com" at bounding box center [1153, 273] width 190 height 17
copy span "pauloyaco@gmail.com"
click at [341, 80] on div "Home / Workers / Paulo Correa / Recruitment Process /" at bounding box center [471, 72] width 585 height 17
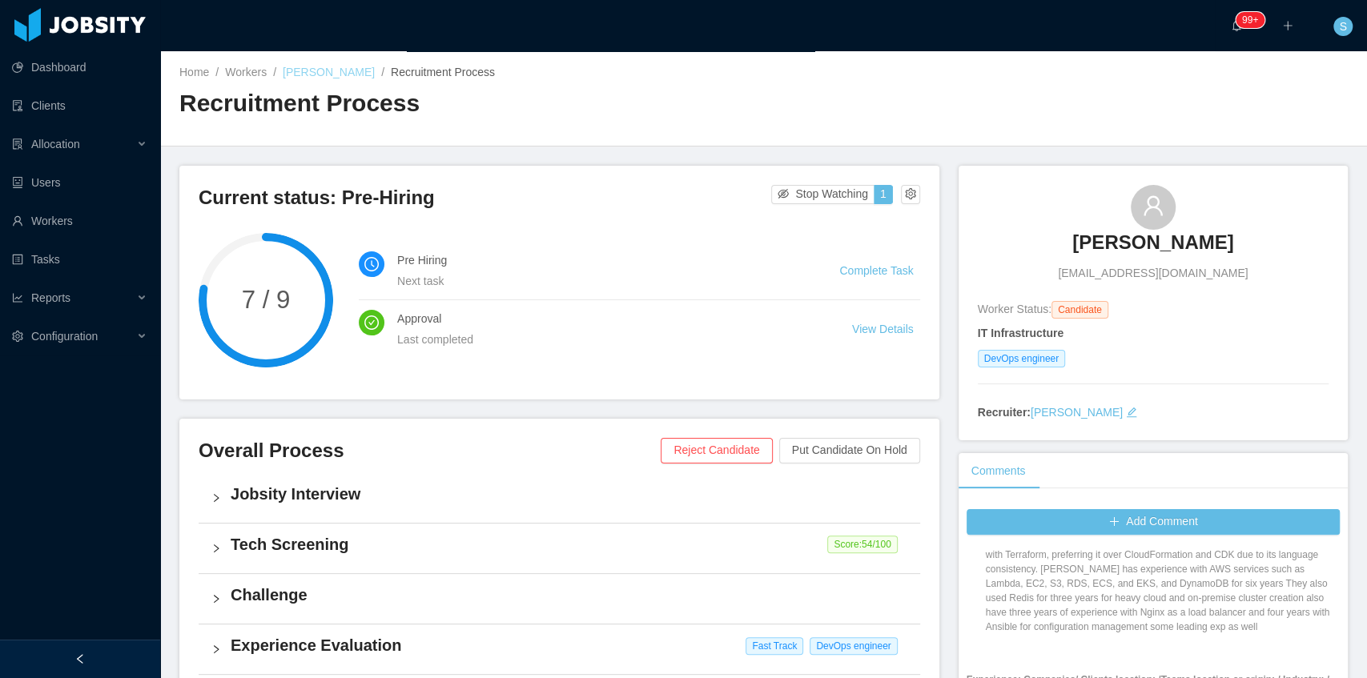
click at [342, 74] on link "Paulo Correa" at bounding box center [329, 72] width 92 height 13
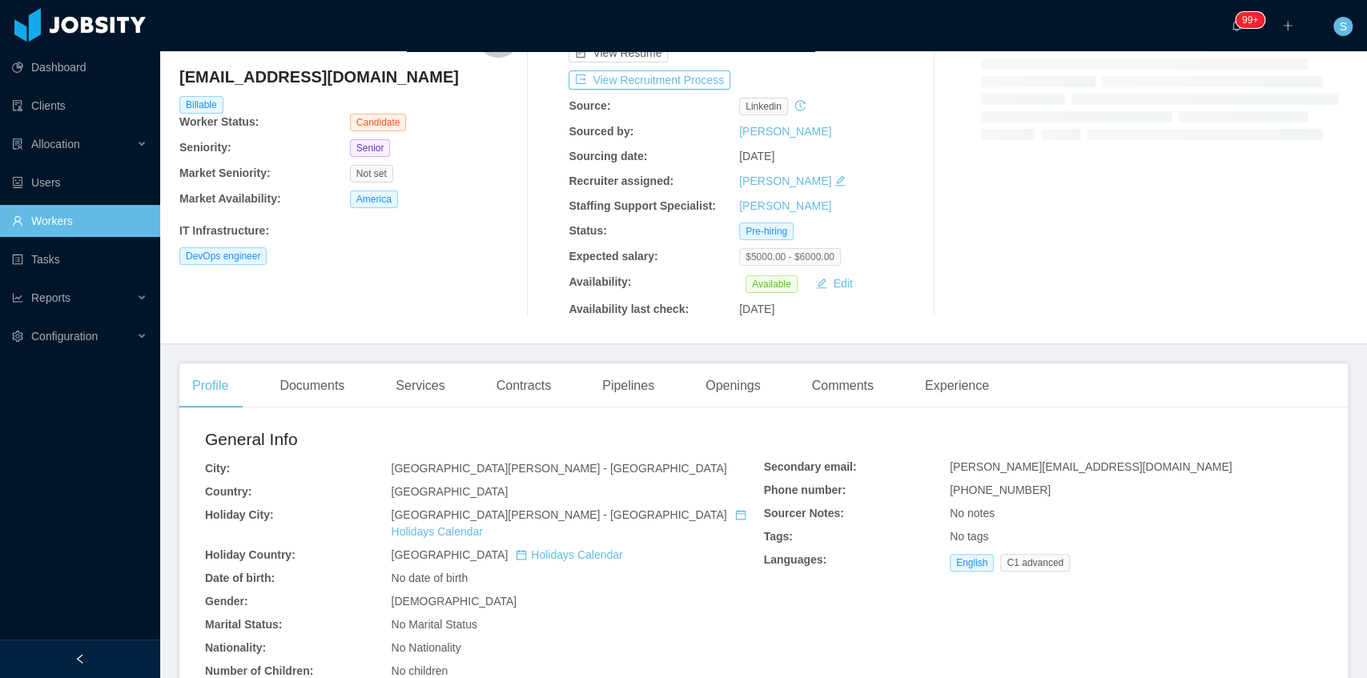
scroll to position [160, 0]
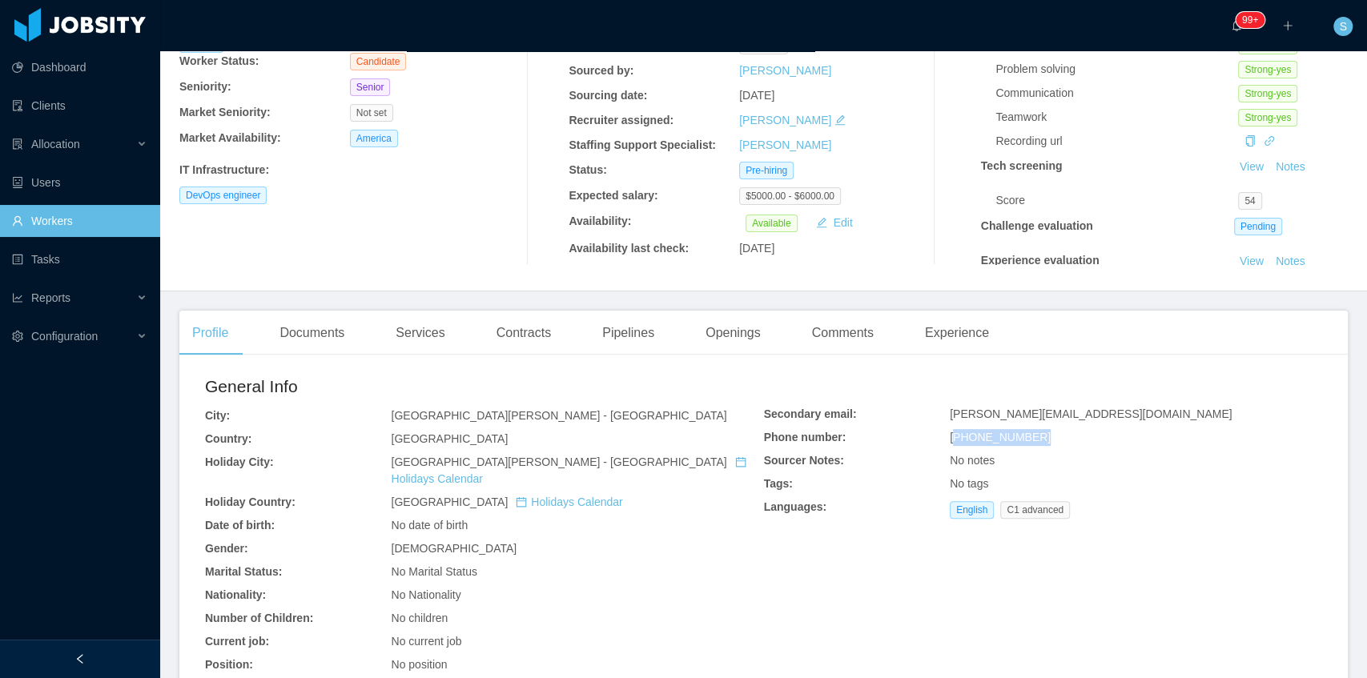
copy span "5598981158098"
drag, startPoint x: 1034, startPoint y: 439, endPoint x: 953, endPoint y: 433, distance: 81.1
click at [763, 433] on div "+5598981158098" at bounding box center [577, 439] width 372 height 17
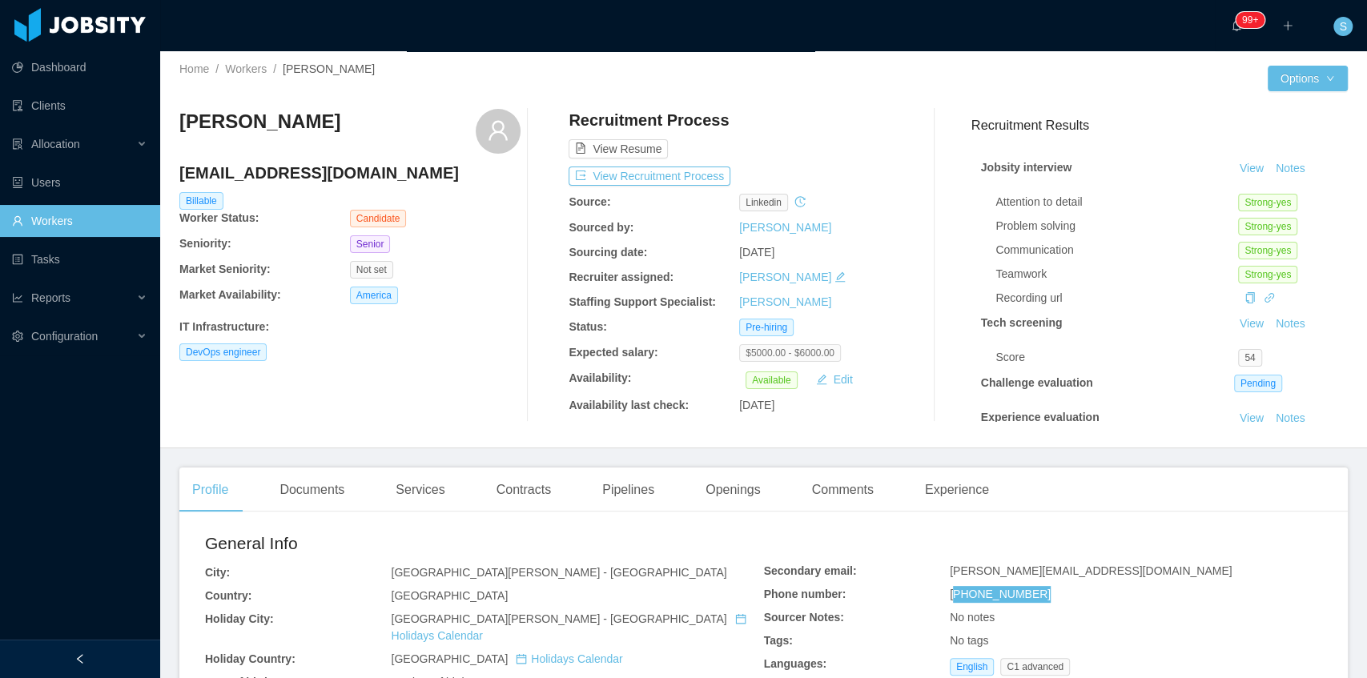
scroll to position [0, 0]
